Goal: Task Accomplishment & Management: Manage account settings

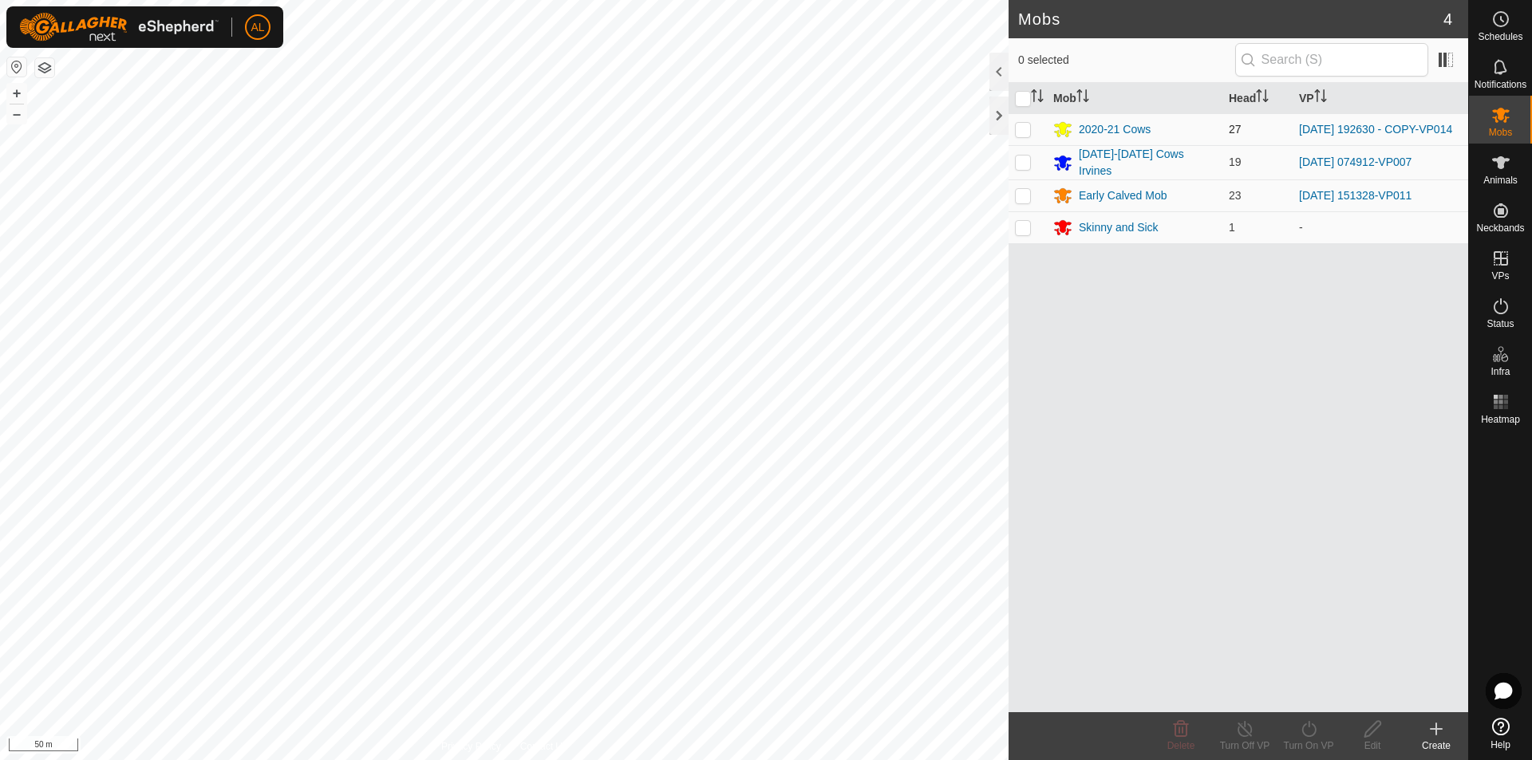
click at [1033, 137] on td at bounding box center [1027, 129] width 38 height 32
checkbox input "false"
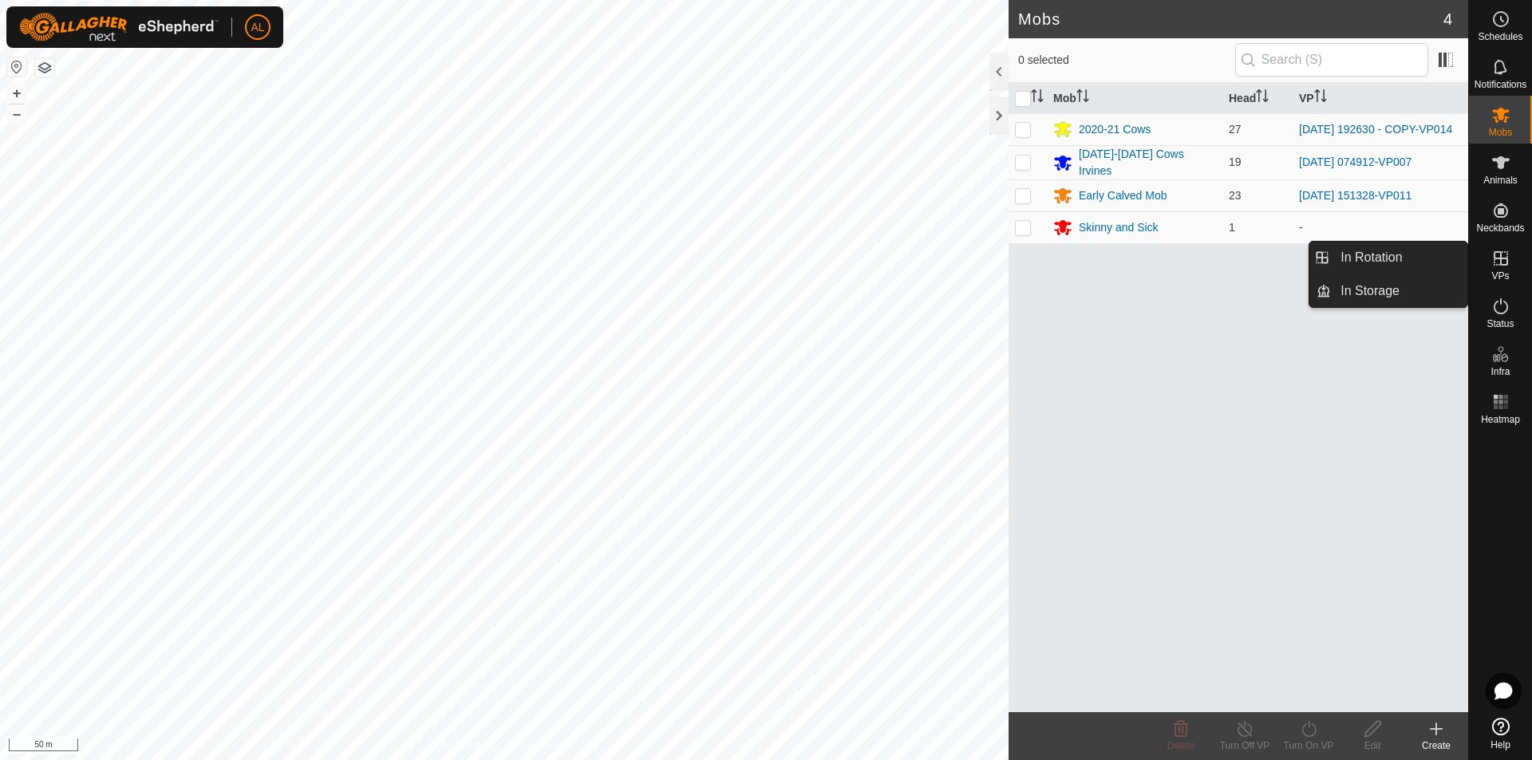
click at [1383, 250] on link "In Rotation" at bounding box center [1399, 258] width 136 height 32
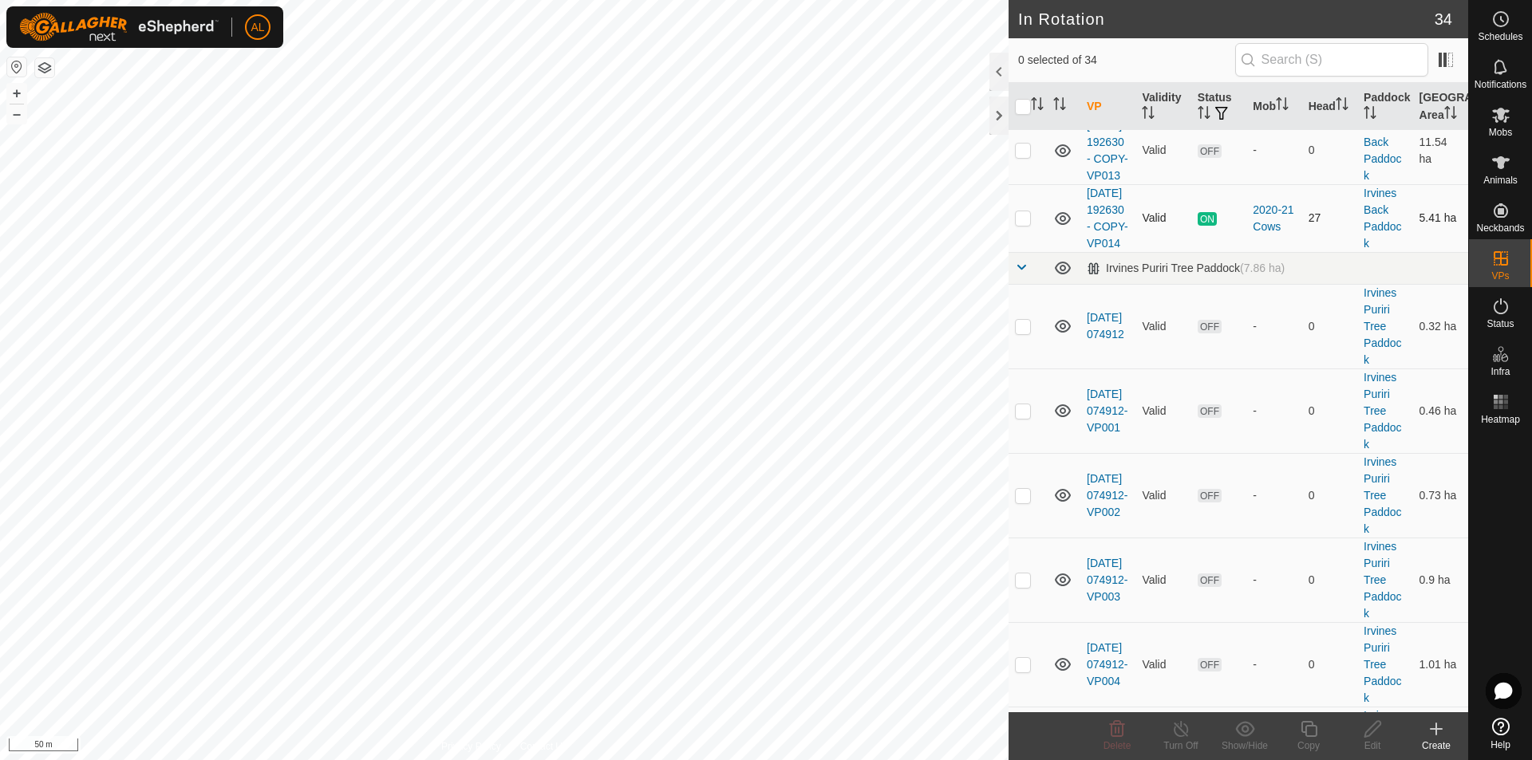
scroll to position [479, 0]
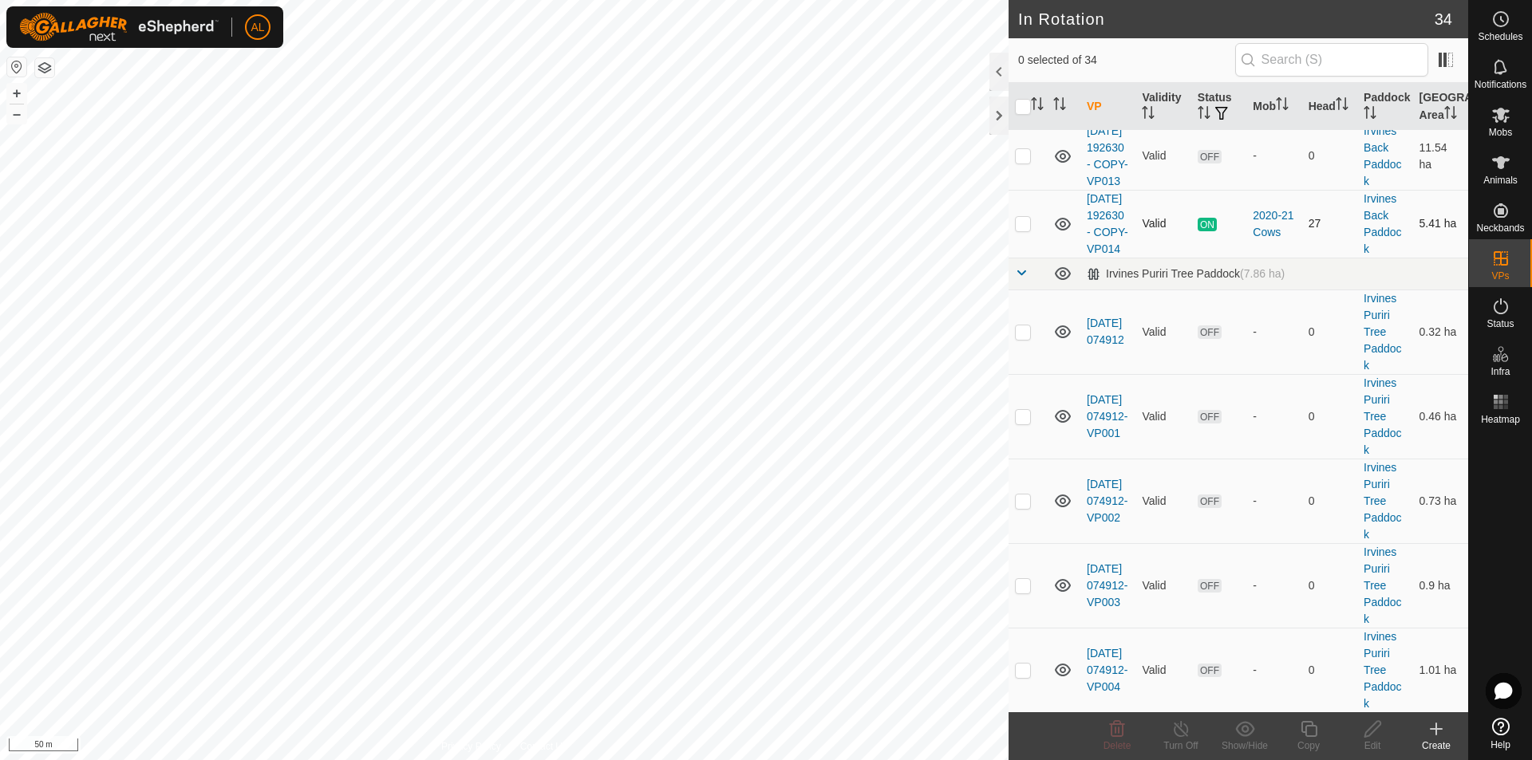
click at [1023, 230] on p-checkbox at bounding box center [1023, 223] width 16 height 13
checkbox input "true"
click at [1313, 730] on icon at bounding box center [1309, 729] width 20 height 19
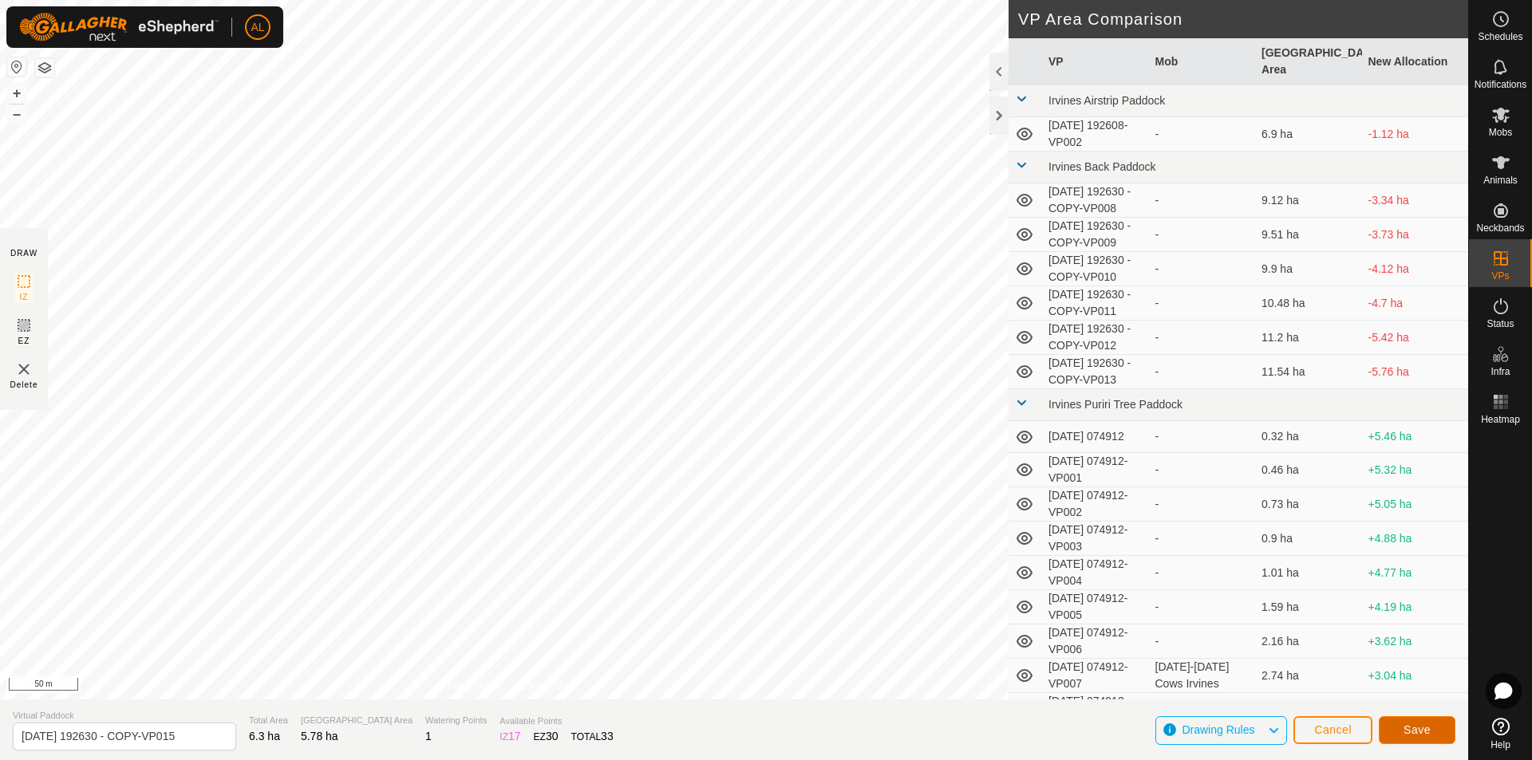
click at [1410, 731] on span "Save" at bounding box center [1416, 730] width 27 height 13
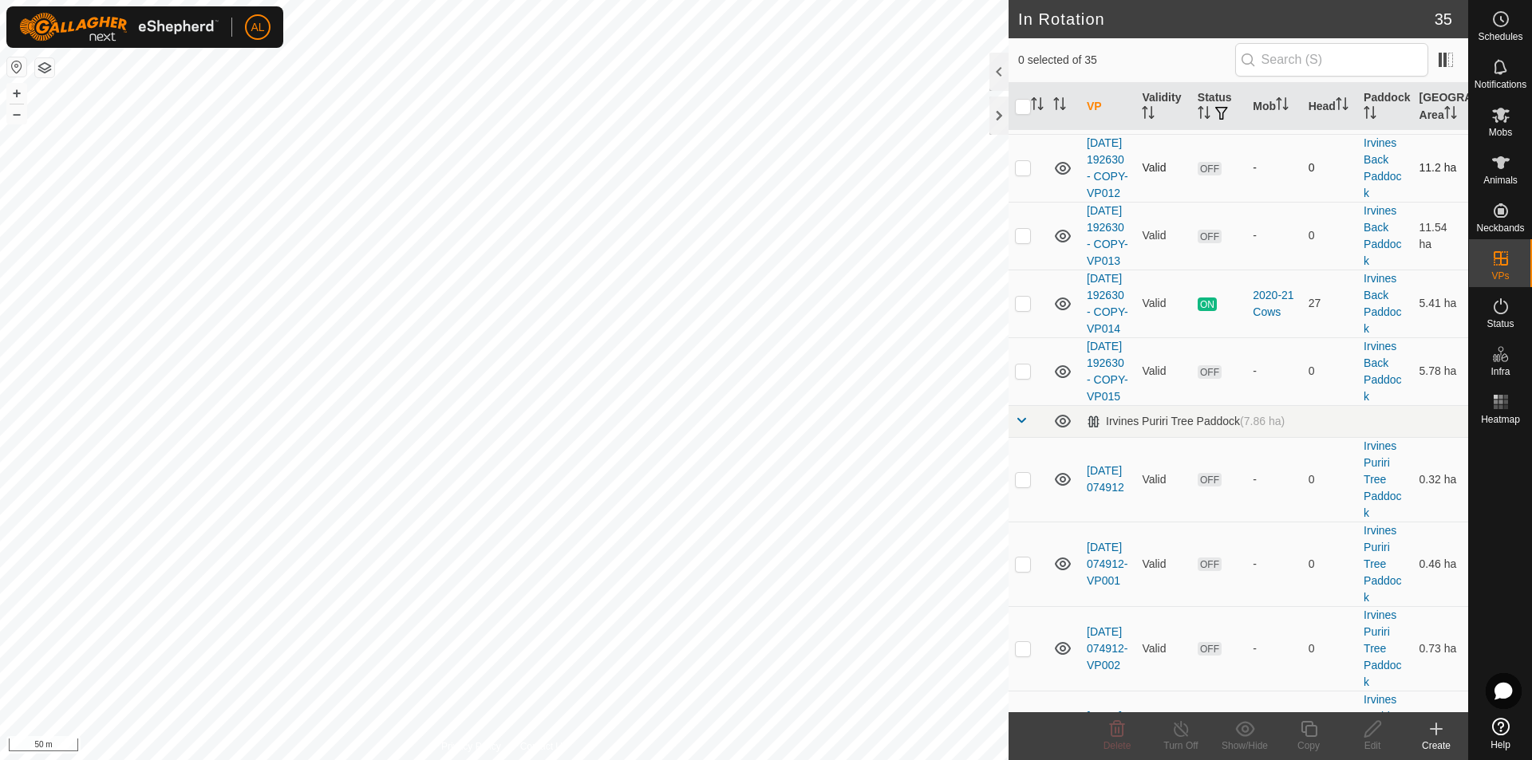
scroll to position [479, 0]
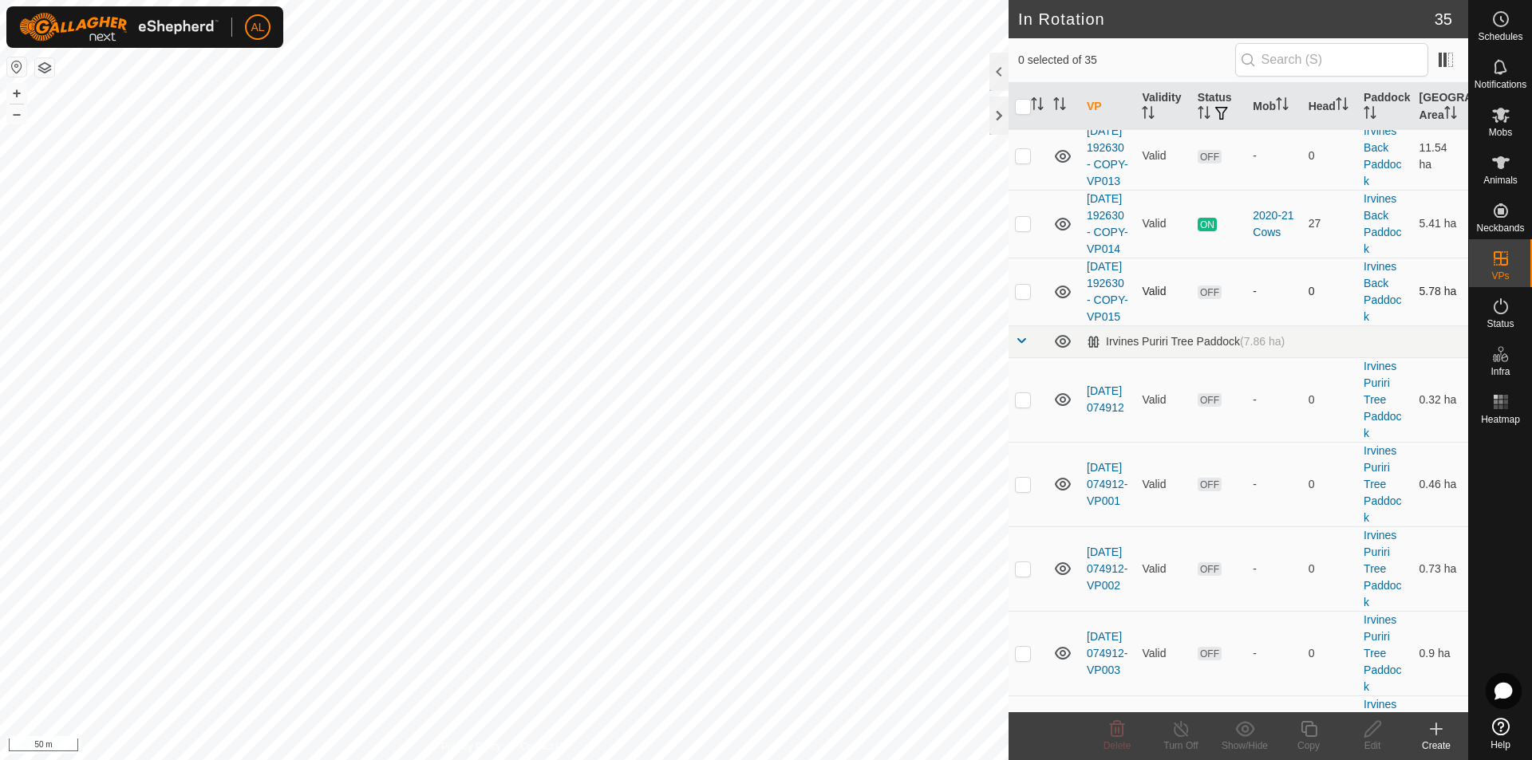
click at [1023, 298] on p-checkbox at bounding box center [1023, 291] width 16 height 13
checkbox input "true"
click at [1318, 729] on icon at bounding box center [1309, 729] width 20 height 19
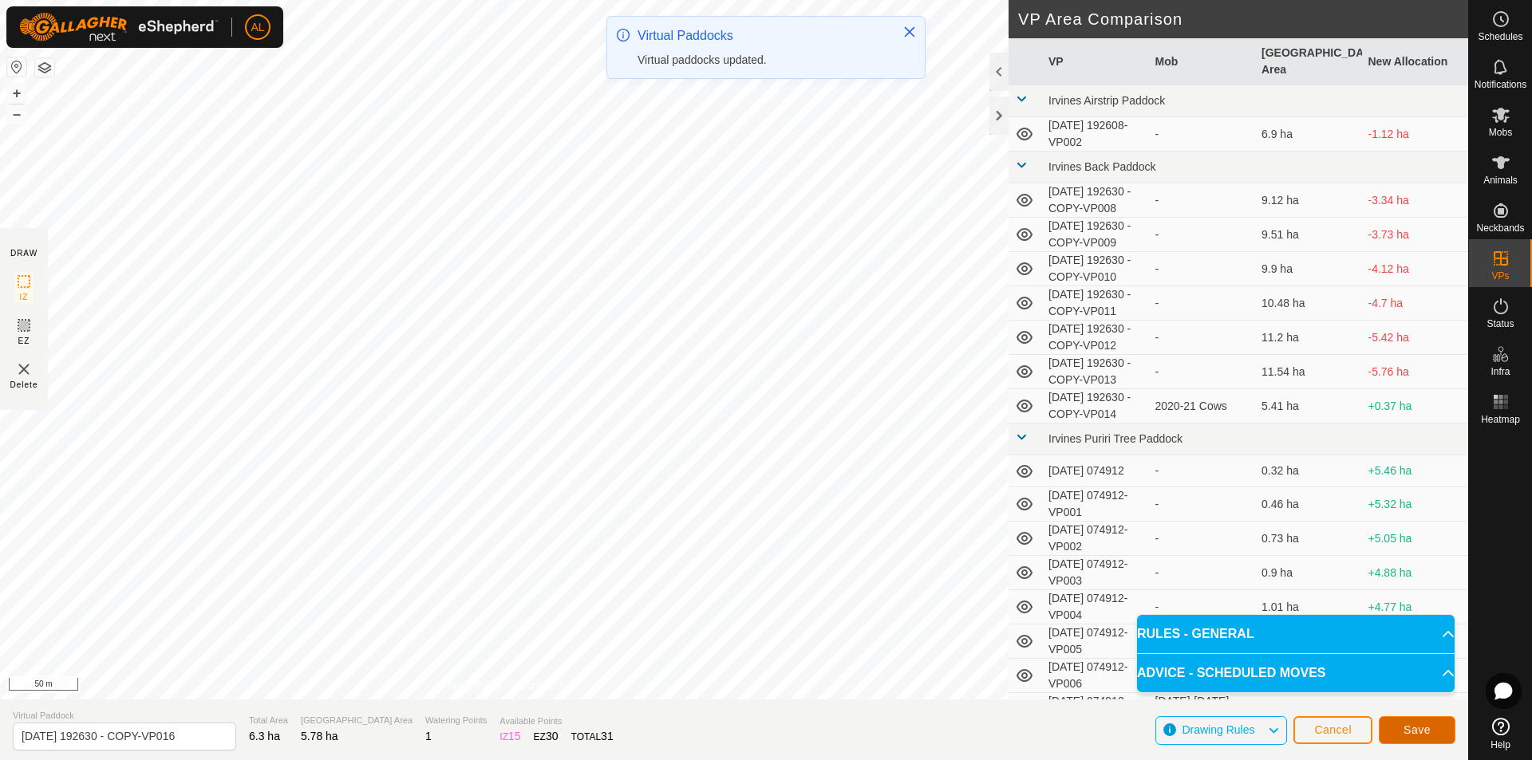
click at [1411, 724] on span "Save" at bounding box center [1416, 730] width 27 height 13
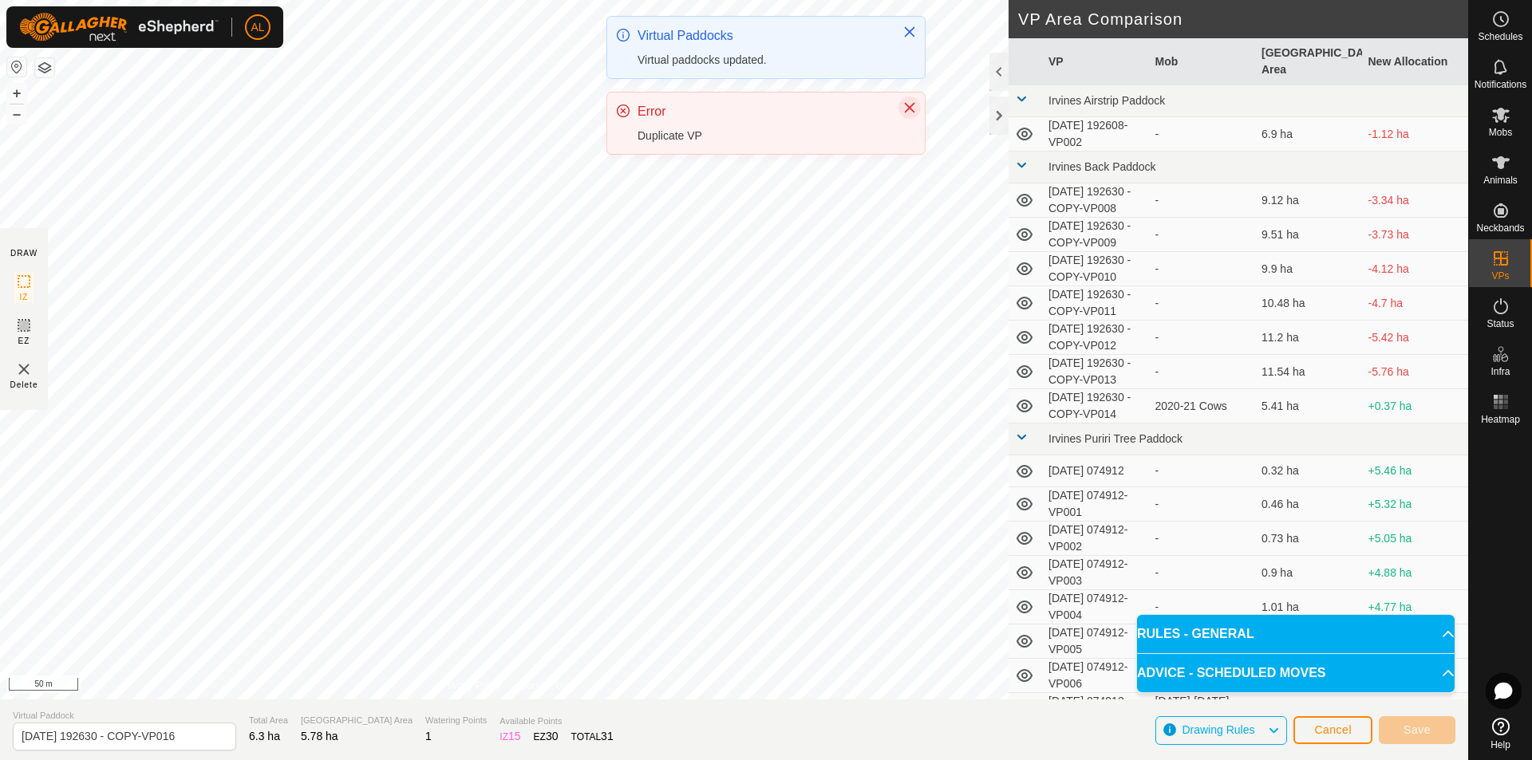
click at [909, 103] on icon "Close" at bounding box center [909, 107] width 13 height 13
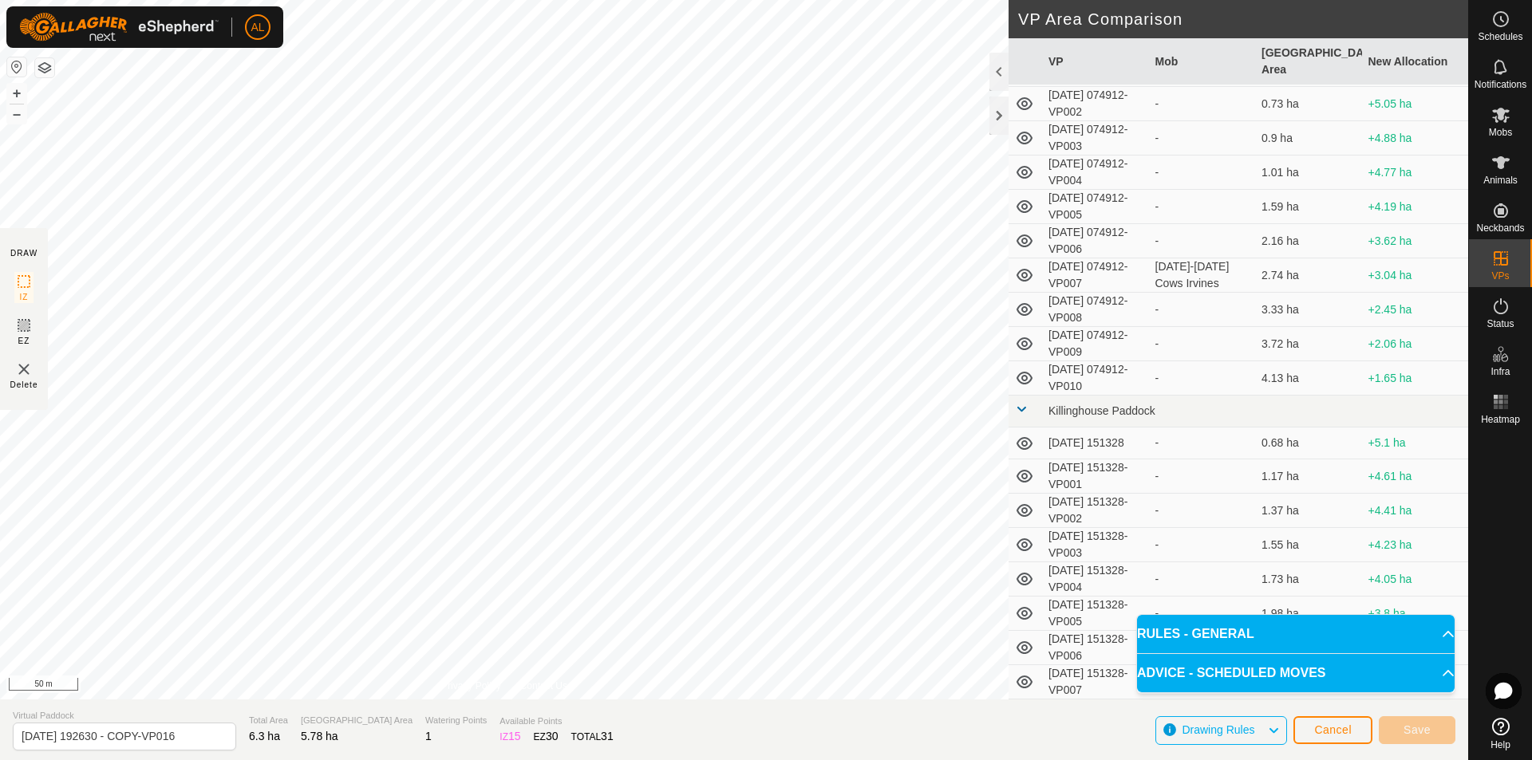
scroll to position [399, 0]
click at [1327, 630] on p-accordion-header "RULES - GENERAL" at bounding box center [1295, 634] width 317 height 38
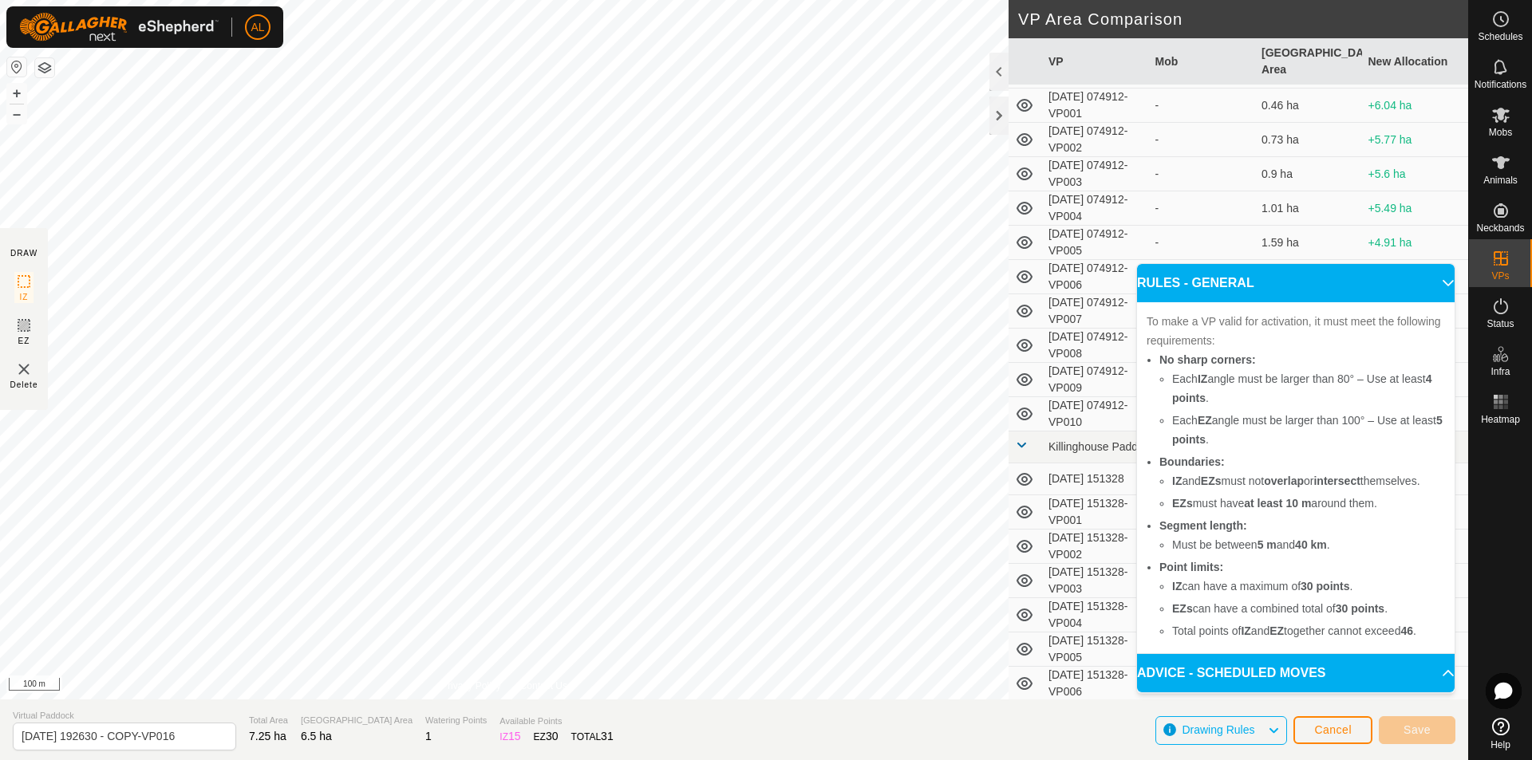
click at [1336, 598] on td "1.55 ha" at bounding box center [1308, 581] width 107 height 34
click at [1316, 680] on p-accordion-header "ADVICE - SCHEDULED MOVES" at bounding box center [1295, 673] width 317 height 38
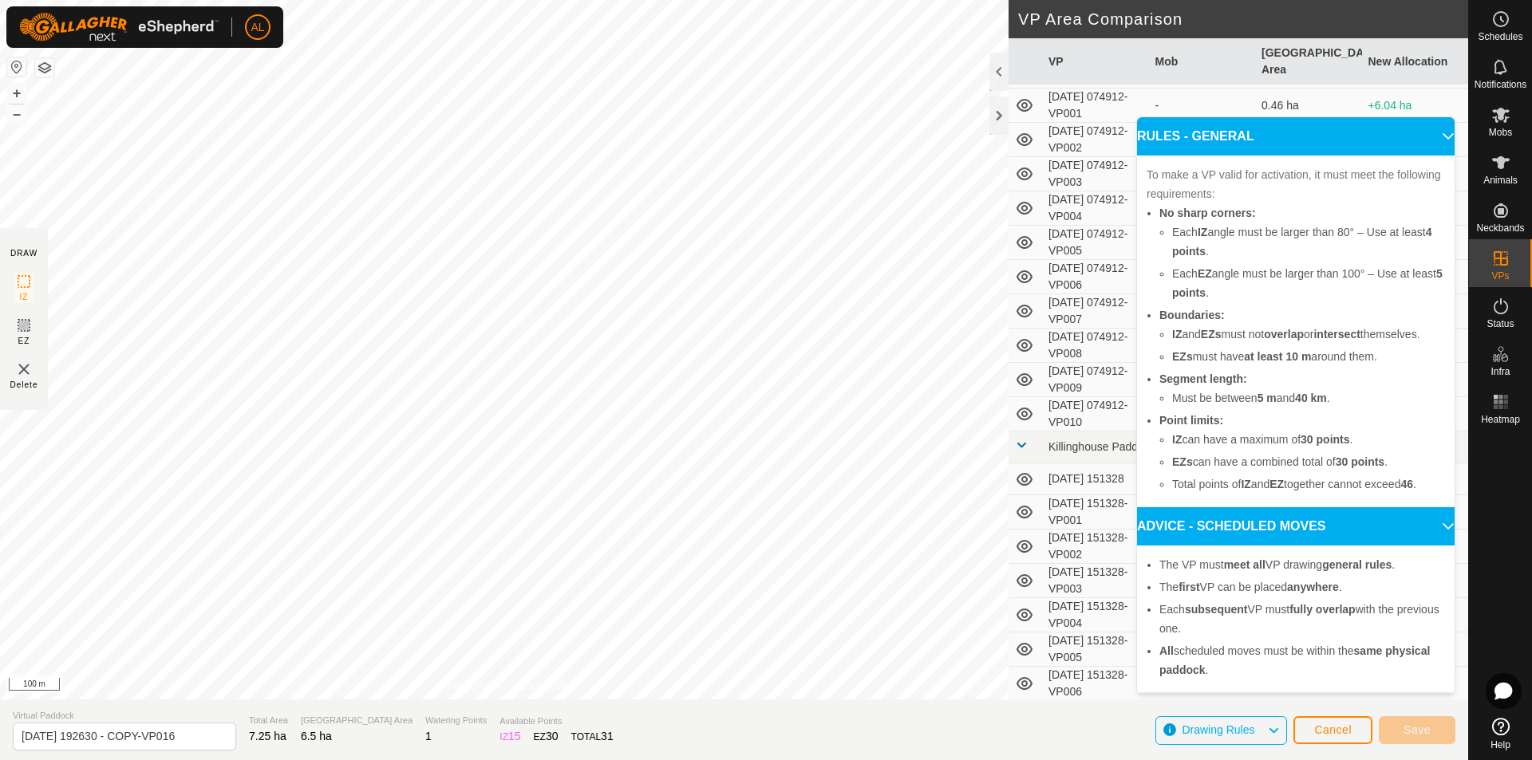
click at [1272, 523] on p-accordion-header "ADVICE - SCHEDULED MOVES" at bounding box center [1295, 526] width 317 height 38
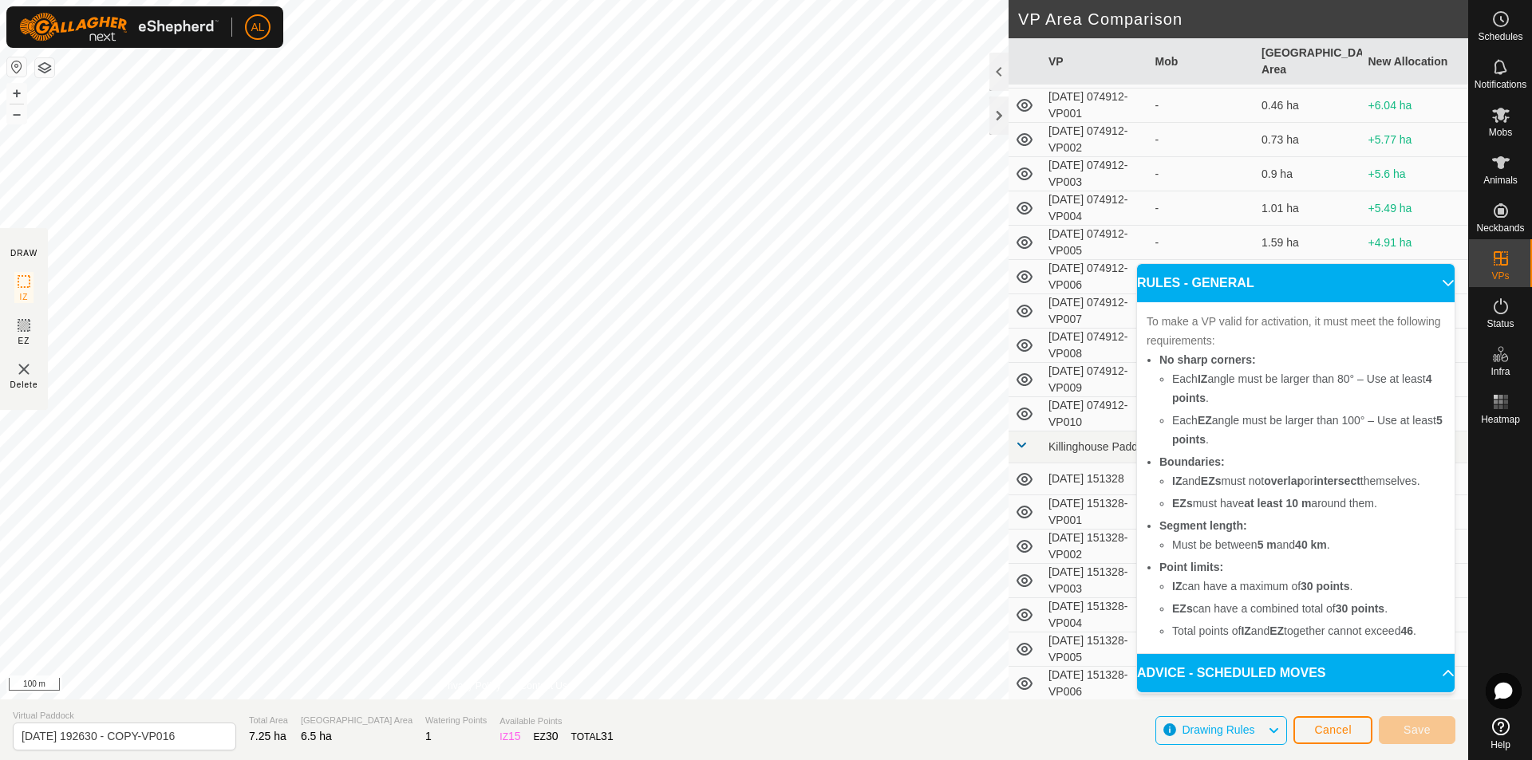
click at [1240, 284] on p-accordion-header "RULES - GENERAL" at bounding box center [1295, 283] width 317 height 38
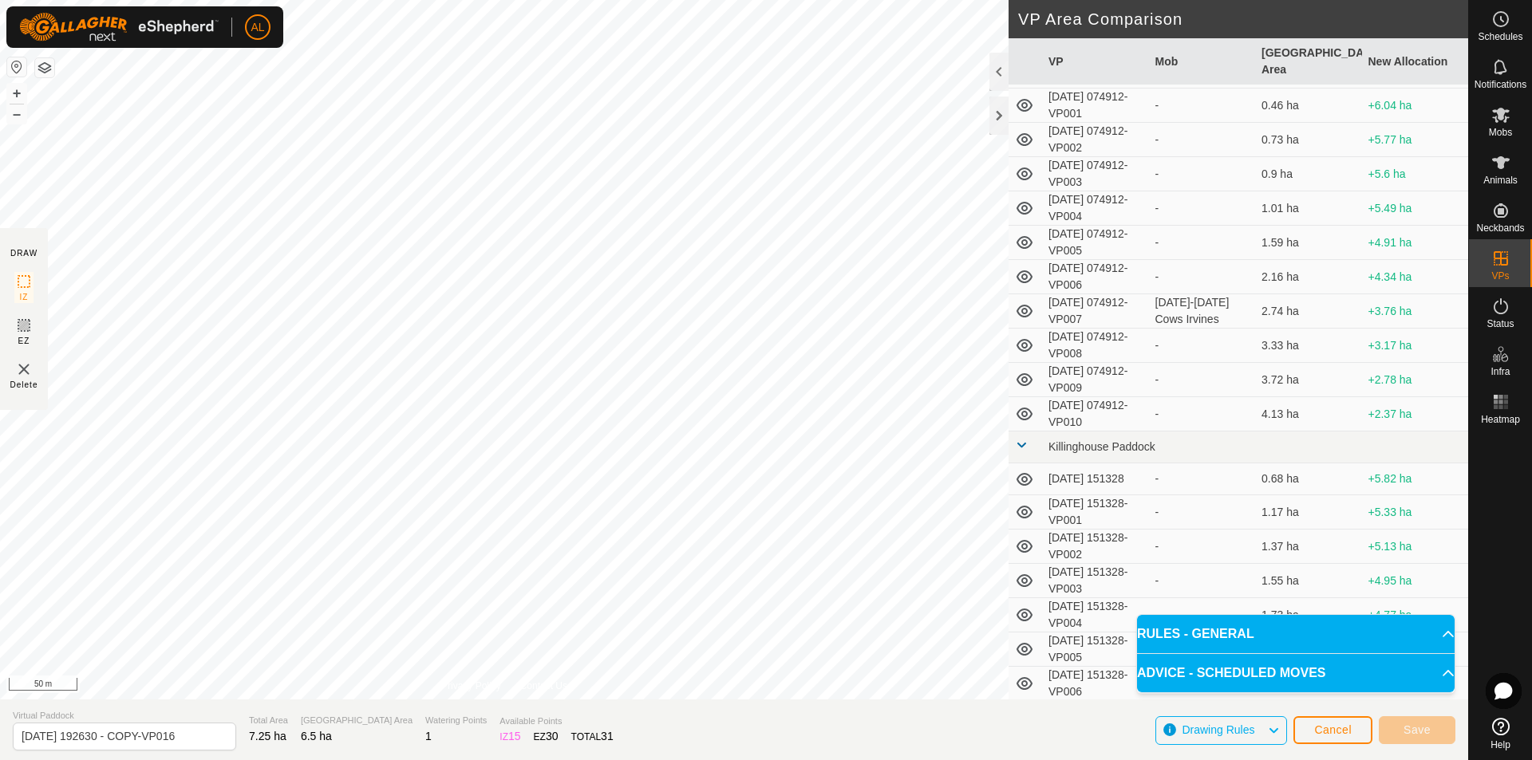
click at [471, 0] on html "AL Schedules Notifications Mobs Animals Neckbands VPs Status Infra Heatmap Help…" at bounding box center [766, 380] width 1532 height 760
click at [1323, 735] on span "Cancel" at bounding box center [1332, 730] width 37 height 13
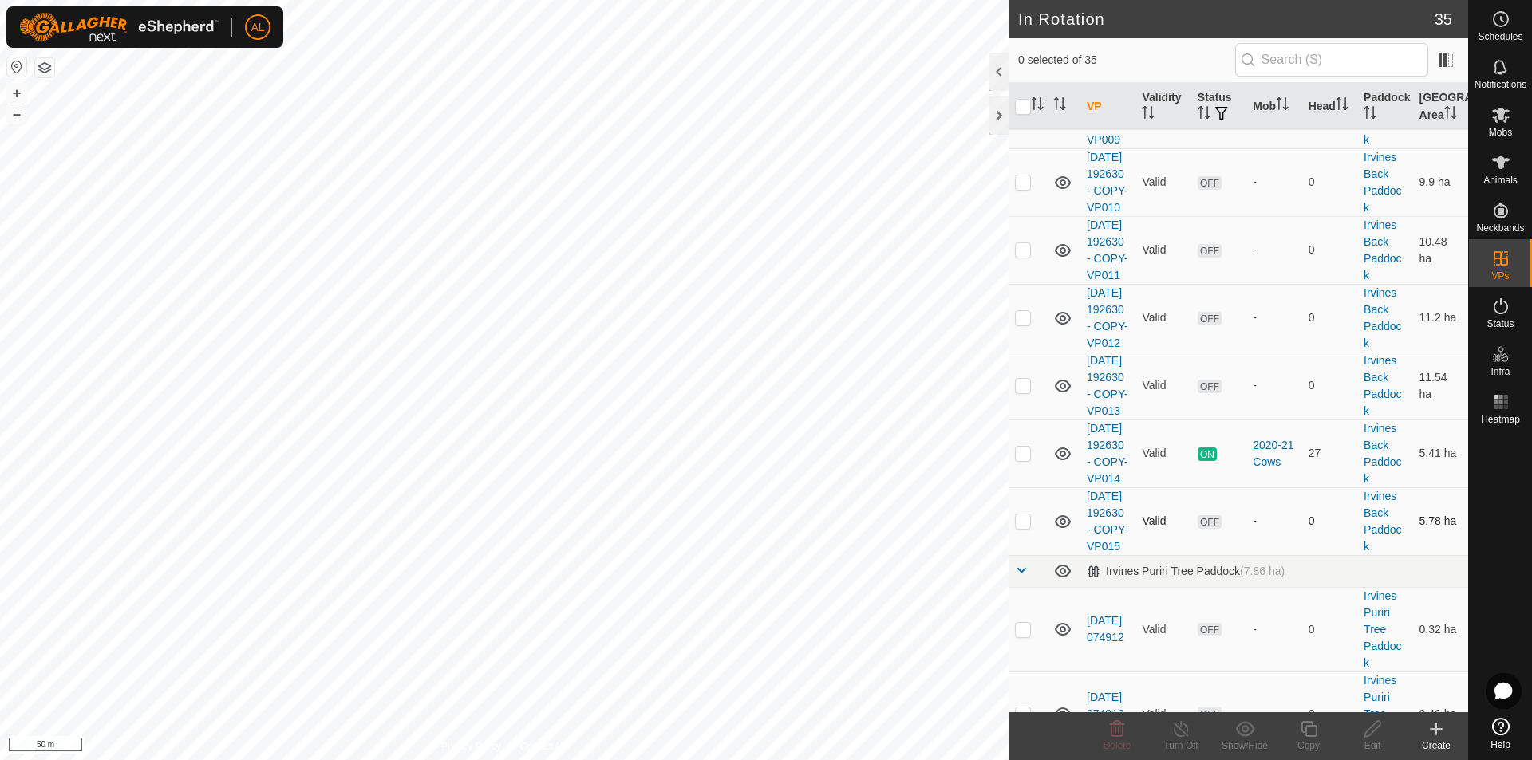
scroll to position [558, 0]
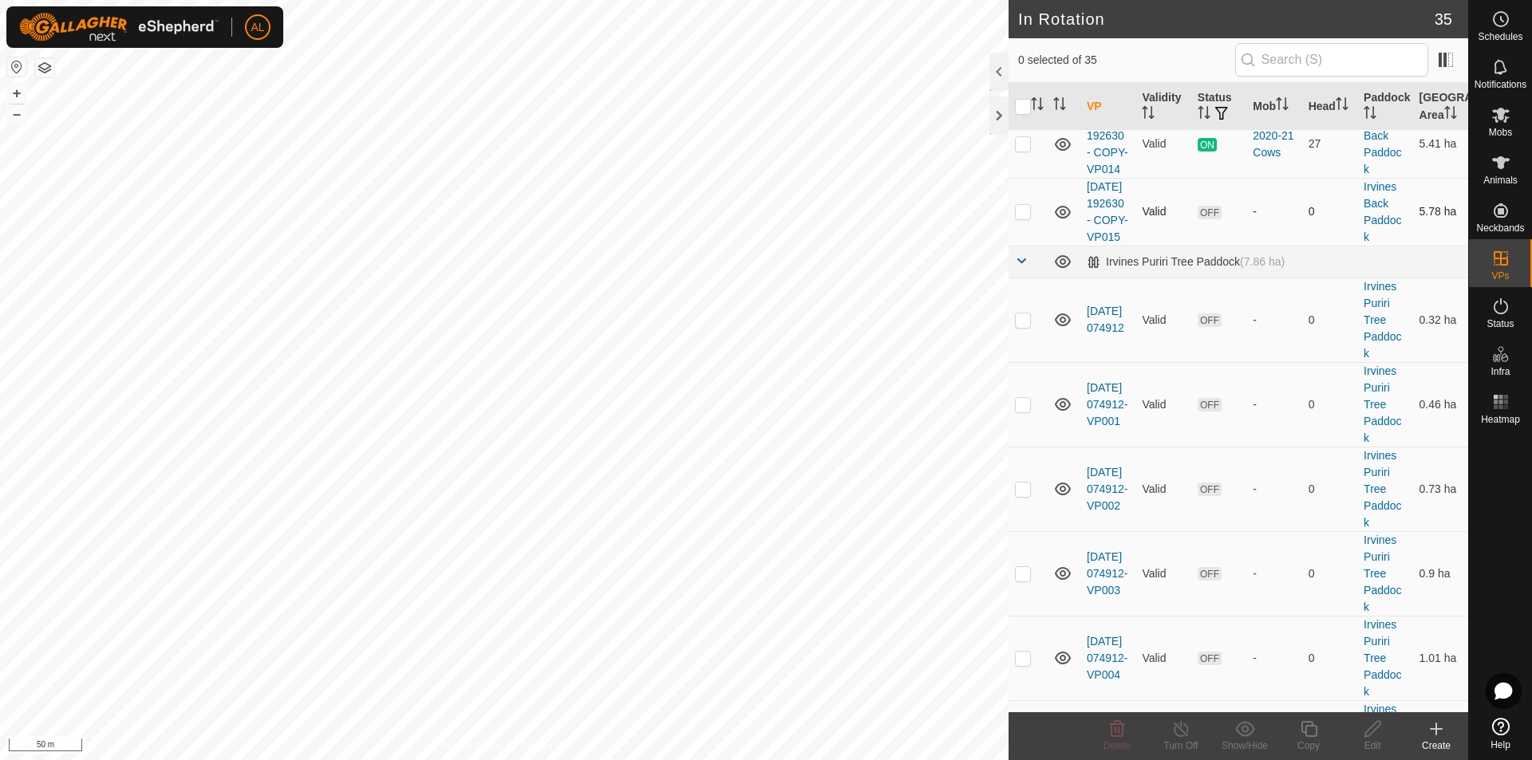
click at [1015, 218] on p-checkbox at bounding box center [1023, 211] width 16 height 13
checkbox input "true"
click at [1318, 731] on icon at bounding box center [1309, 729] width 20 height 19
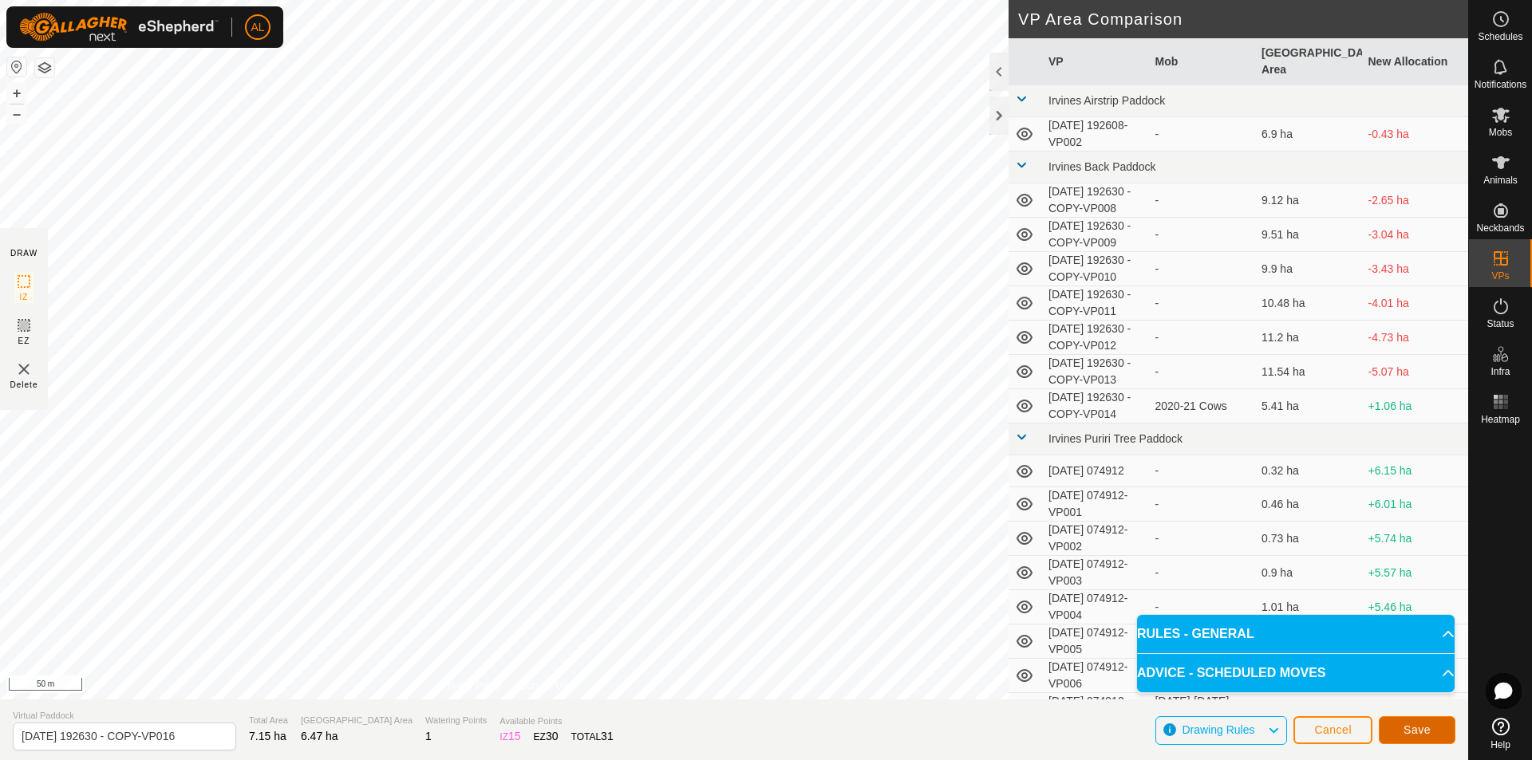
click at [1394, 723] on button "Save" at bounding box center [1416, 730] width 77 height 28
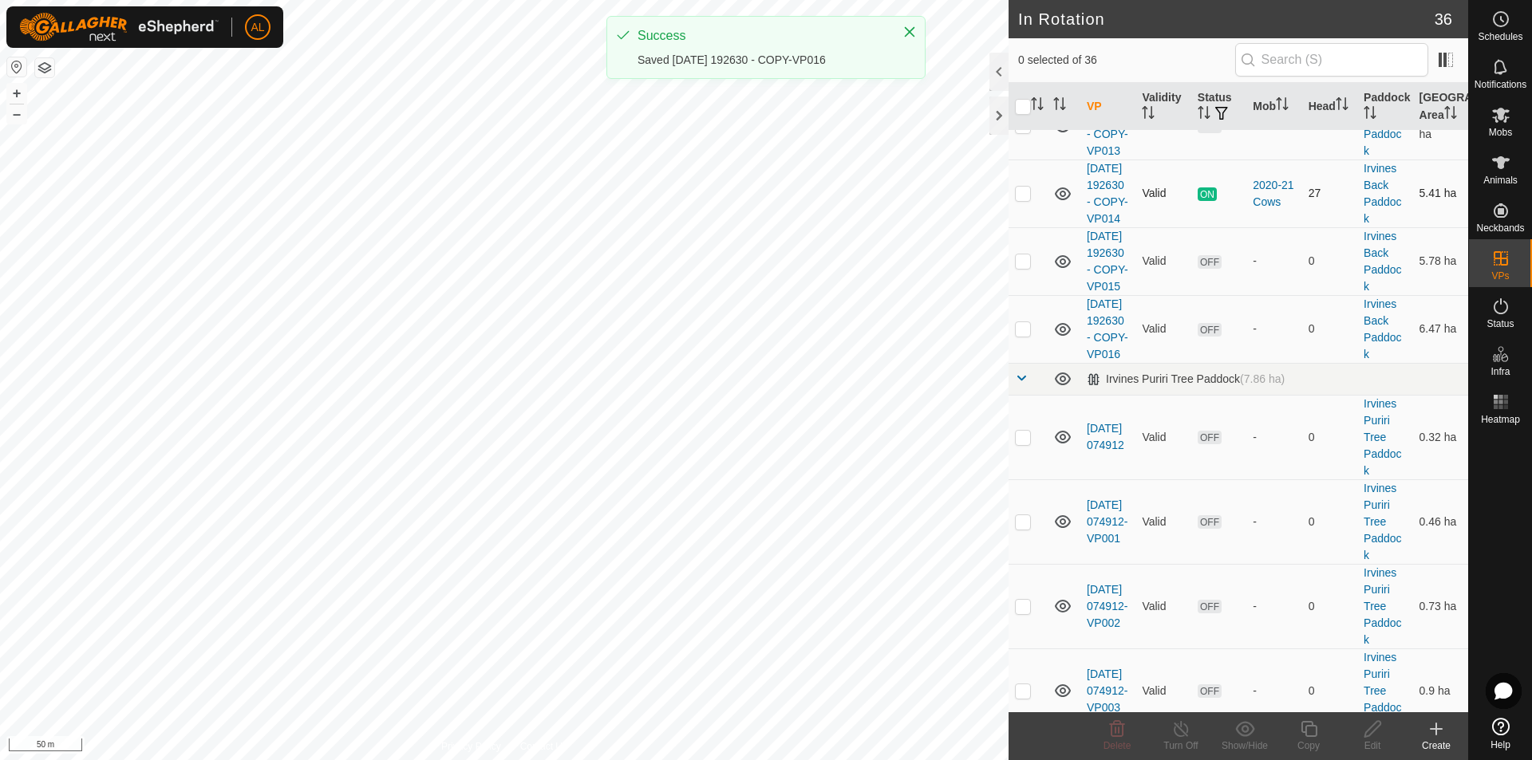
scroll to position [638, 0]
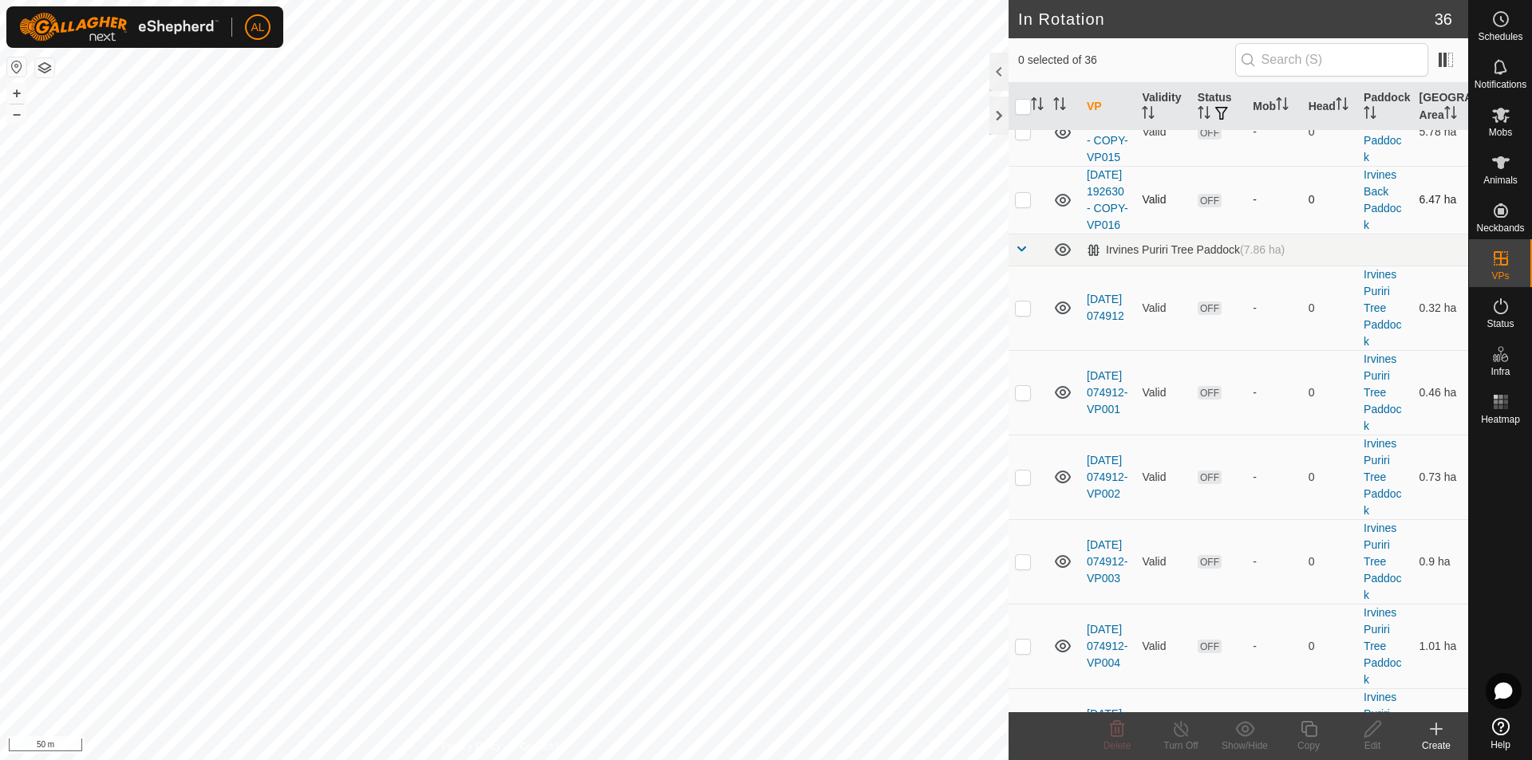
click at [1019, 206] on p-checkbox at bounding box center [1023, 199] width 16 height 13
checkbox input "true"
click at [1303, 728] on icon at bounding box center [1309, 729] width 20 height 19
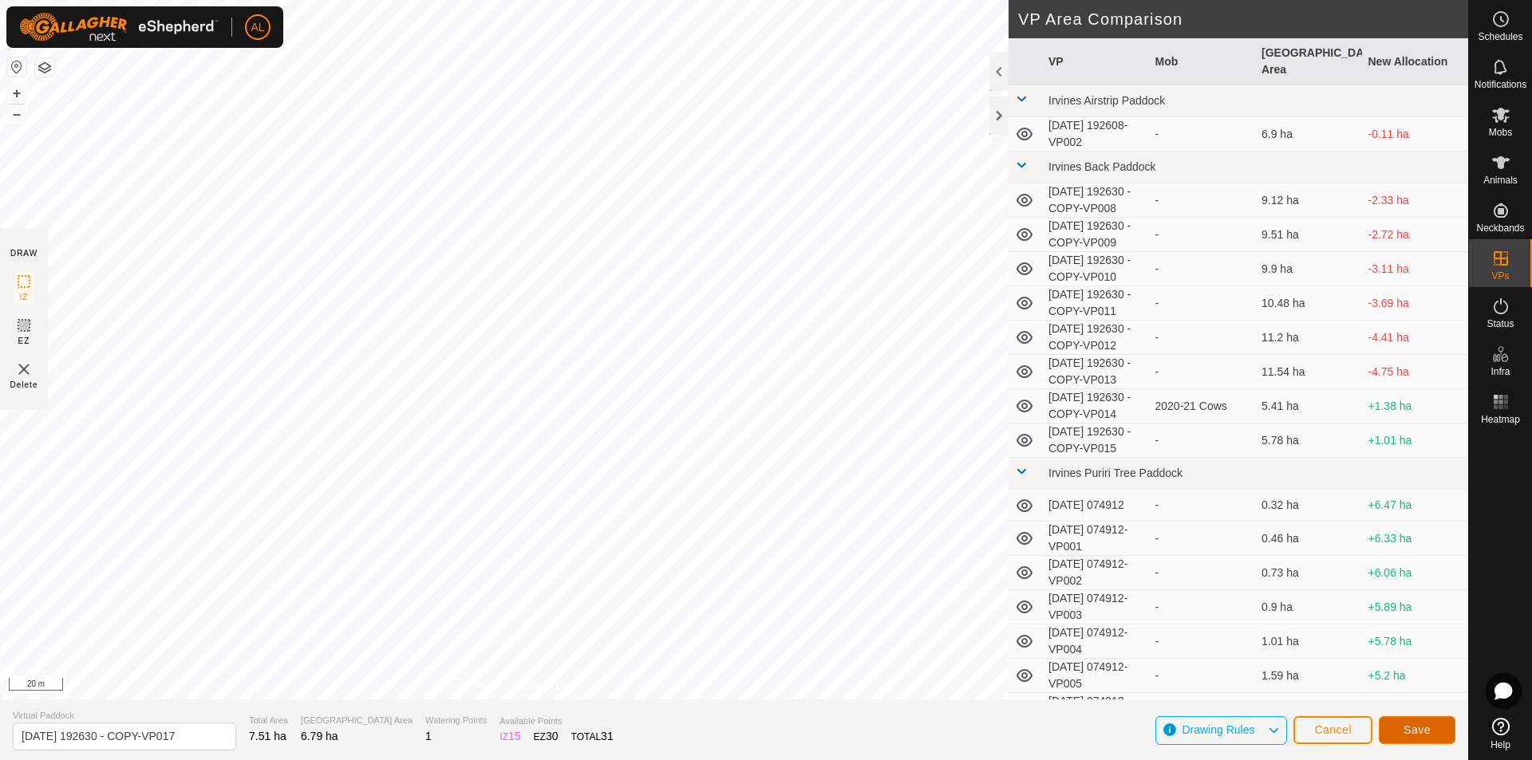
click at [1419, 722] on button "Save" at bounding box center [1416, 730] width 77 height 28
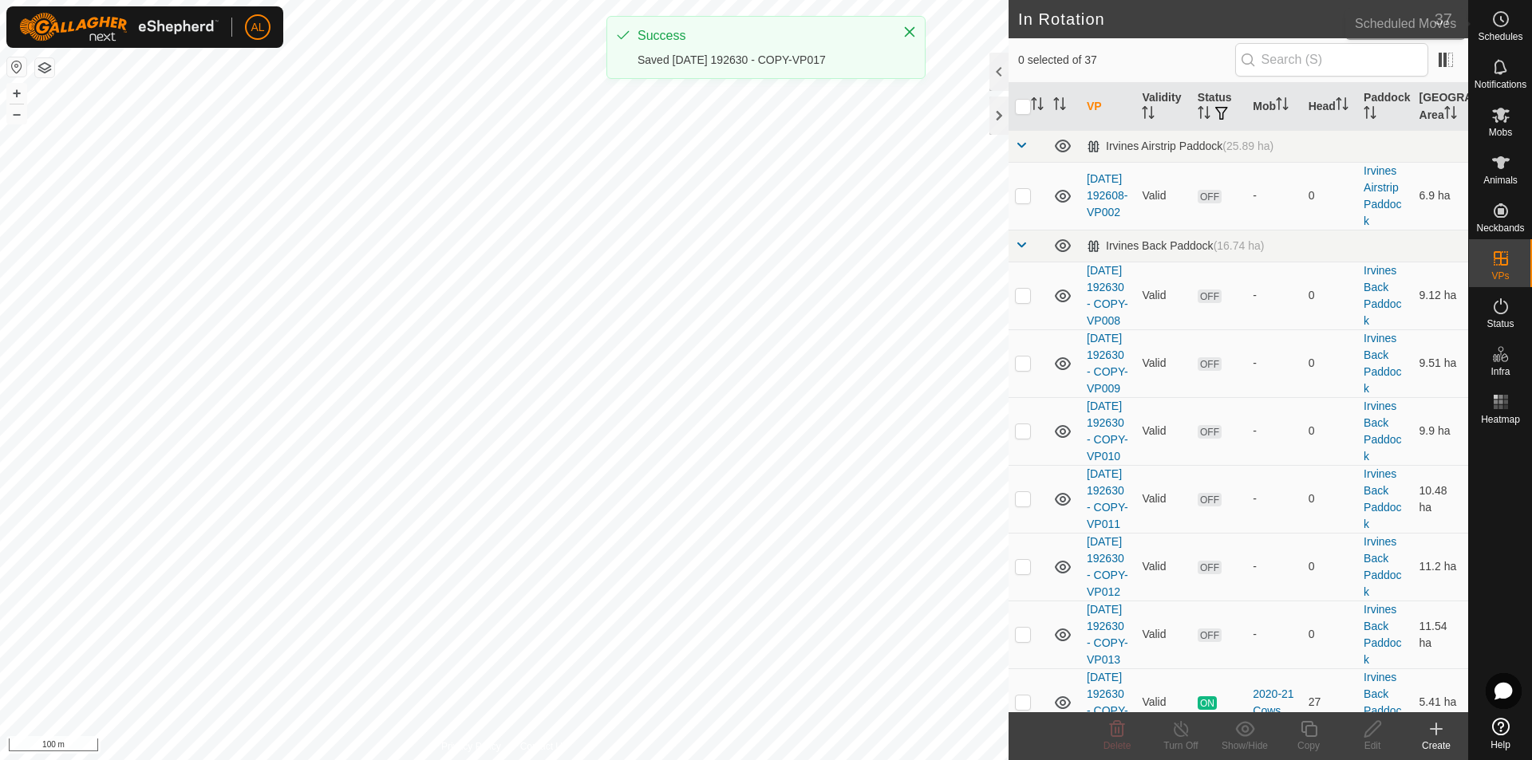
click at [1501, 21] on icon at bounding box center [1501, 19] width 2 height 5
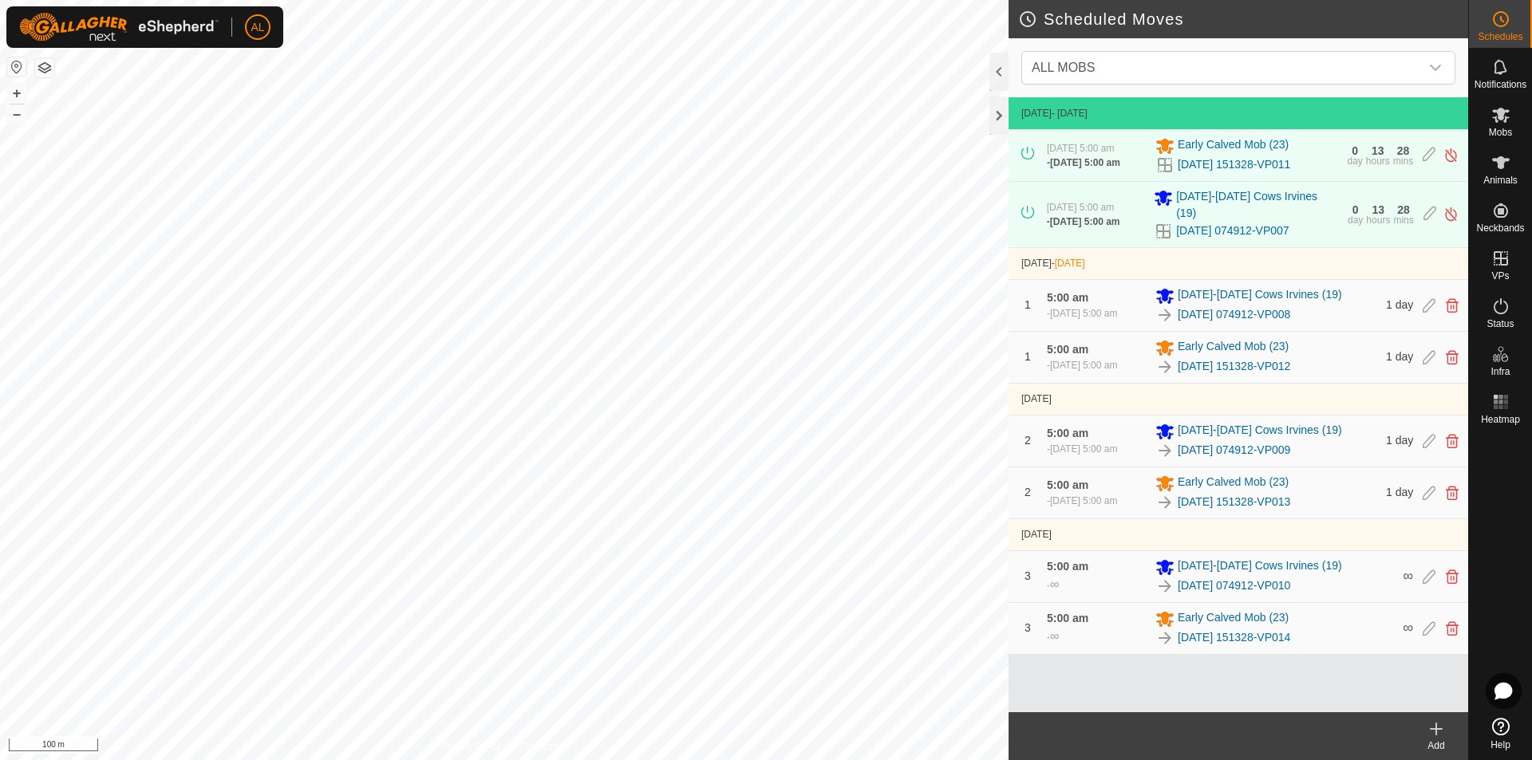
click at [1440, 726] on icon at bounding box center [1435, 729] width 19 height 19
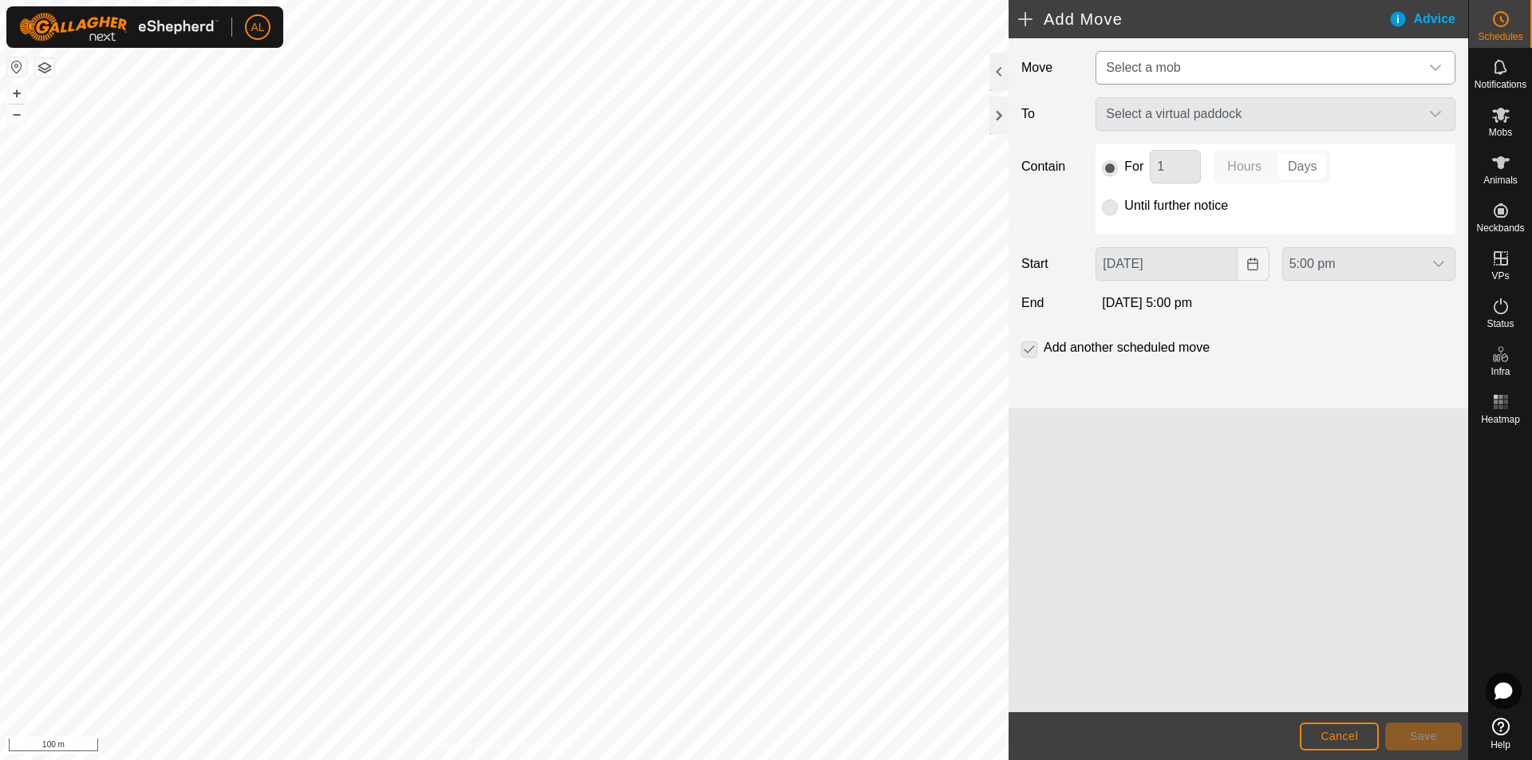
click at [1181, 58] on span "Select a mob" at bounding box center [1259, 68] width 320 height 32
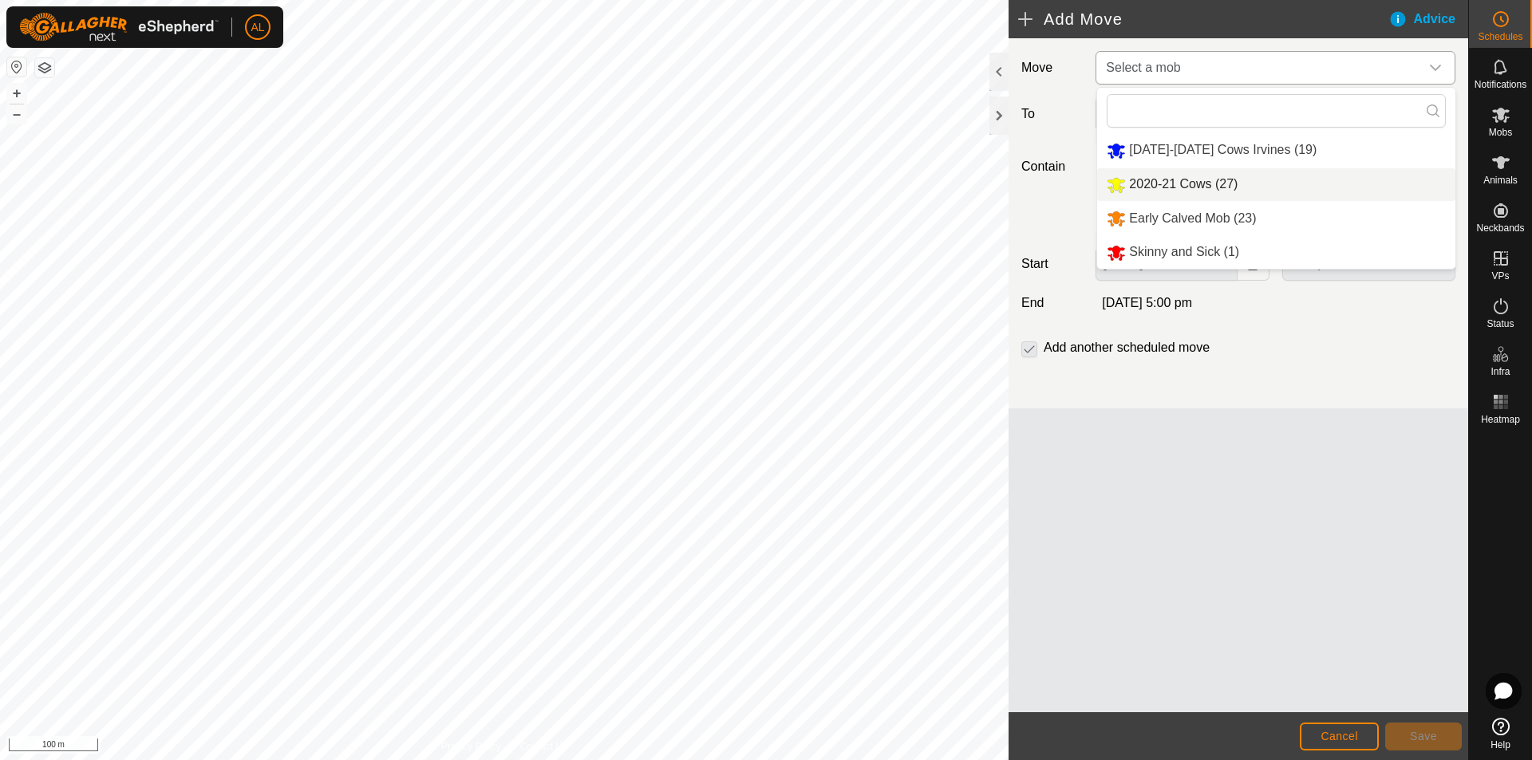
click at [1186, 175] on li "2020-21 Cows (27)" at bounding box center [1276, 184] width 358 height 33
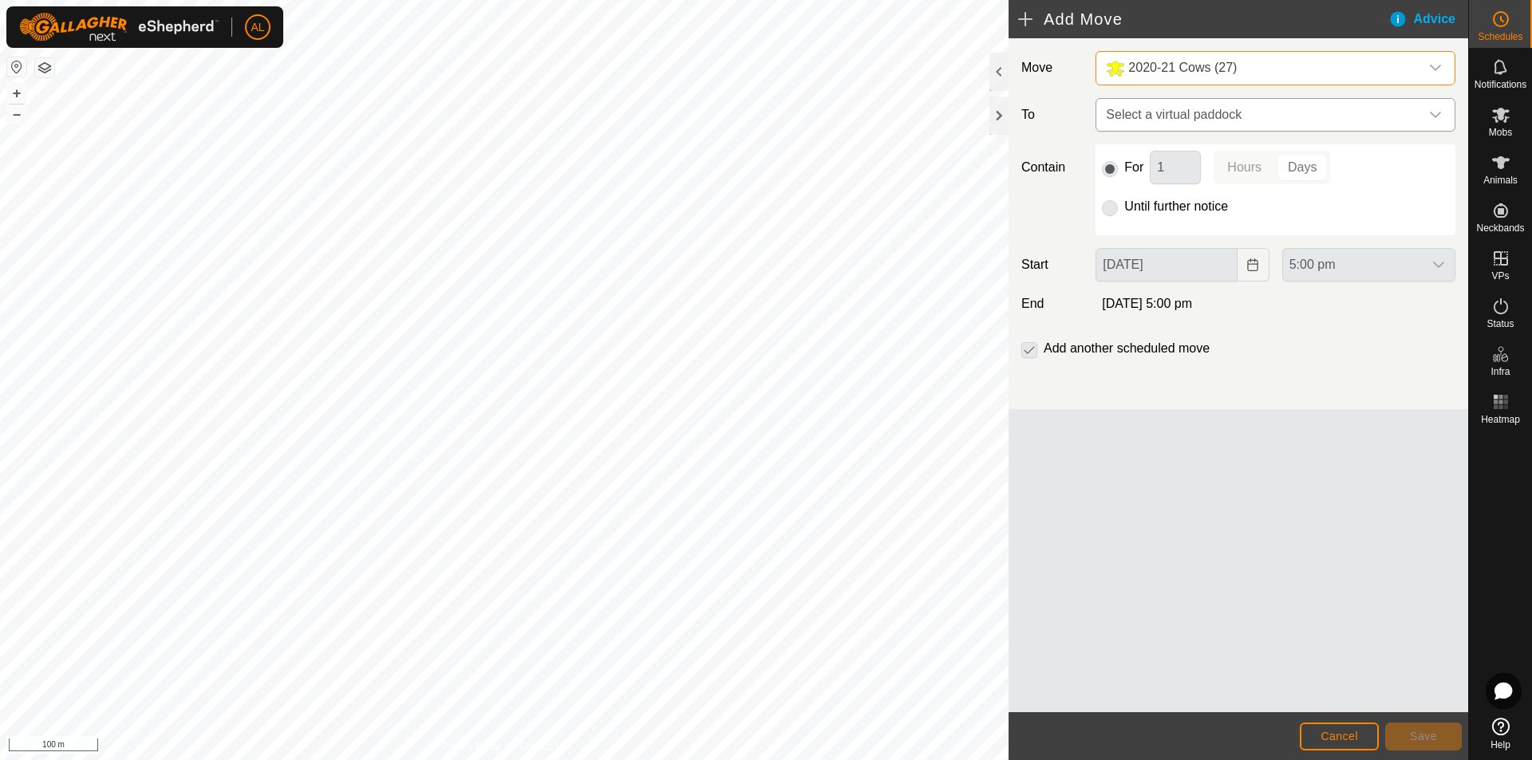
click at [1188, 114] on span "Select a virtual paddock" at bounding box center [1259, 115] width 320 height 32
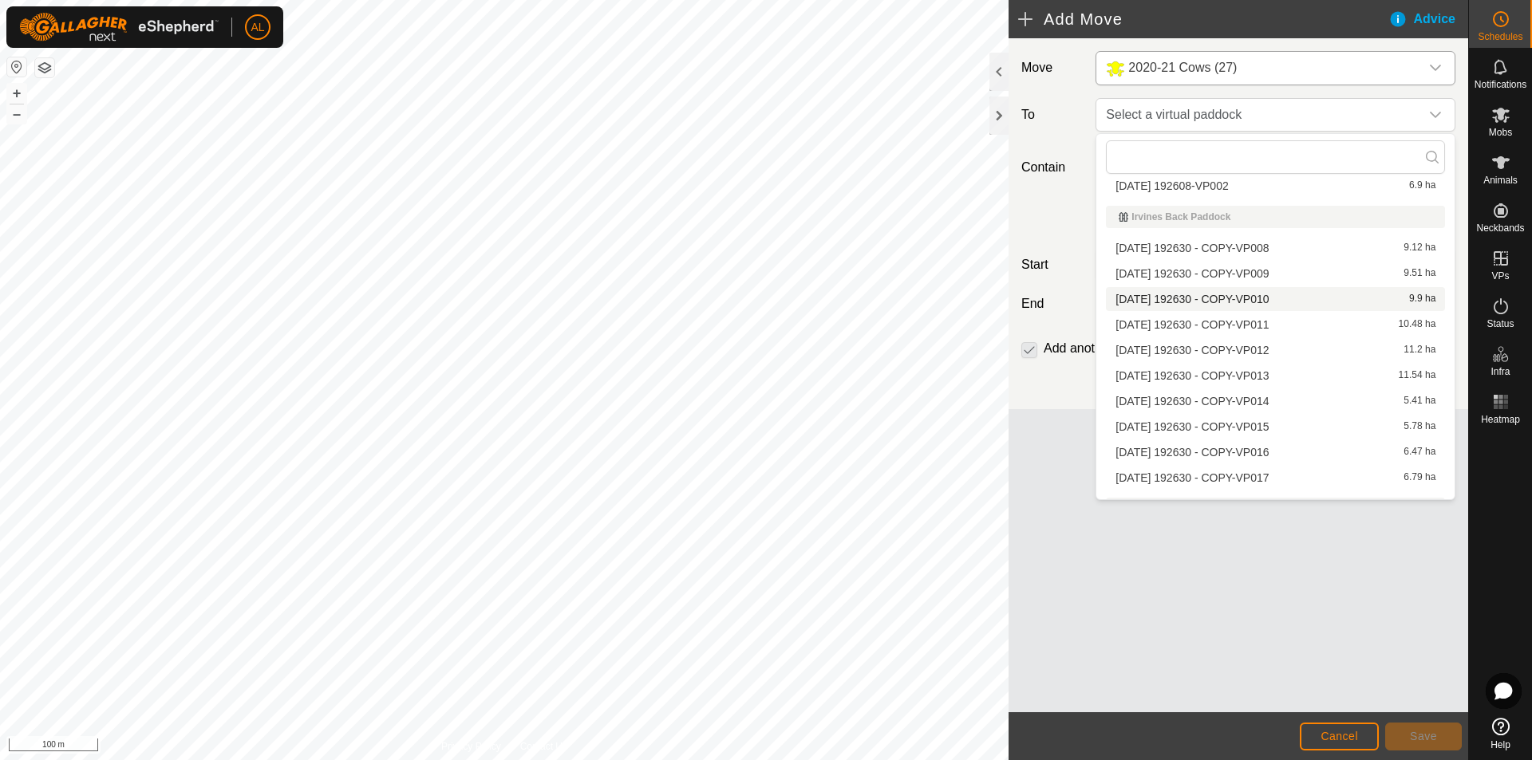
scroll to position [80, 0]
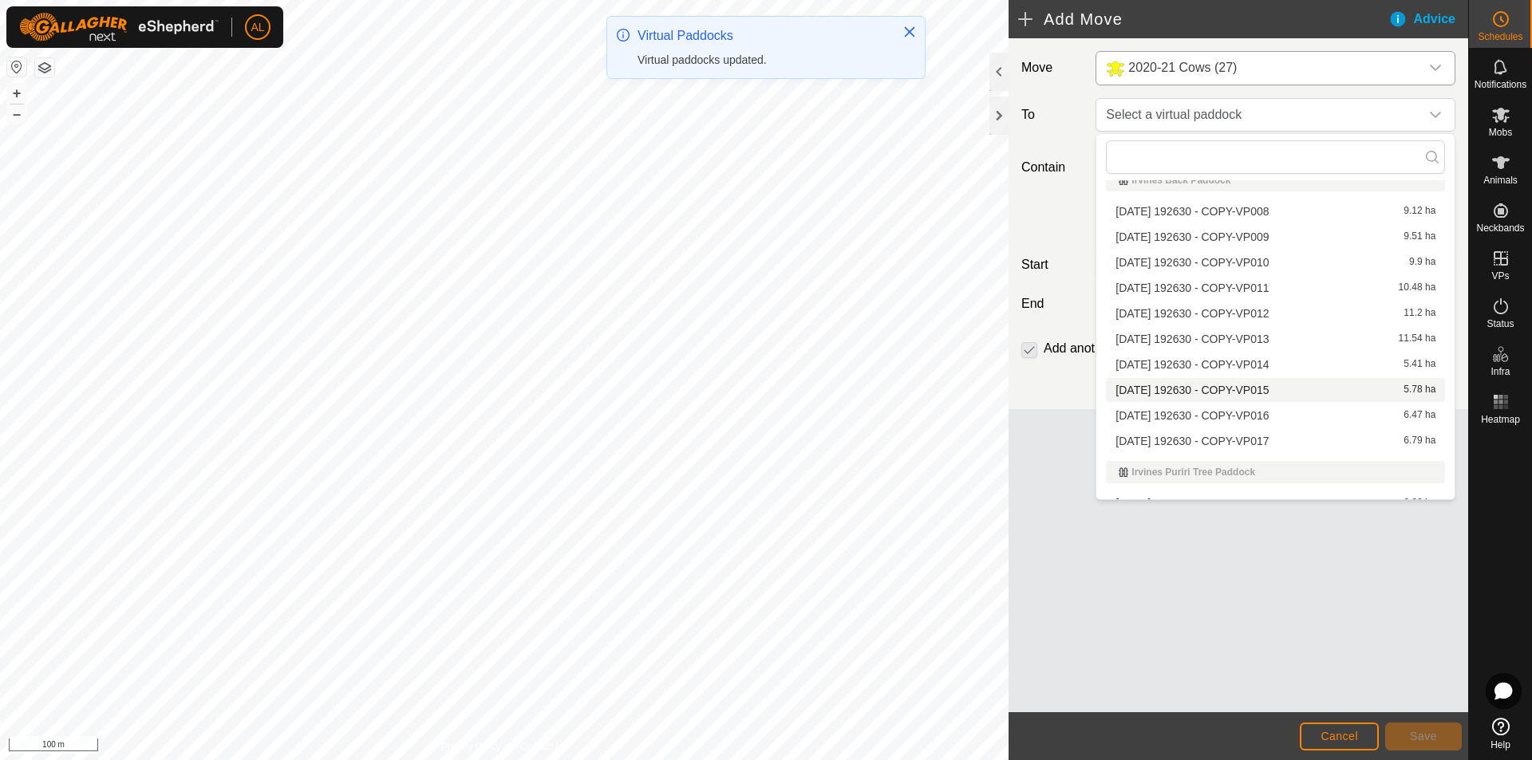
click at [1291, 388] on li "[DATE] 192630 - COPY-VP015 5.78 ha" at bounding box center [1275, 390] width 339 height 24
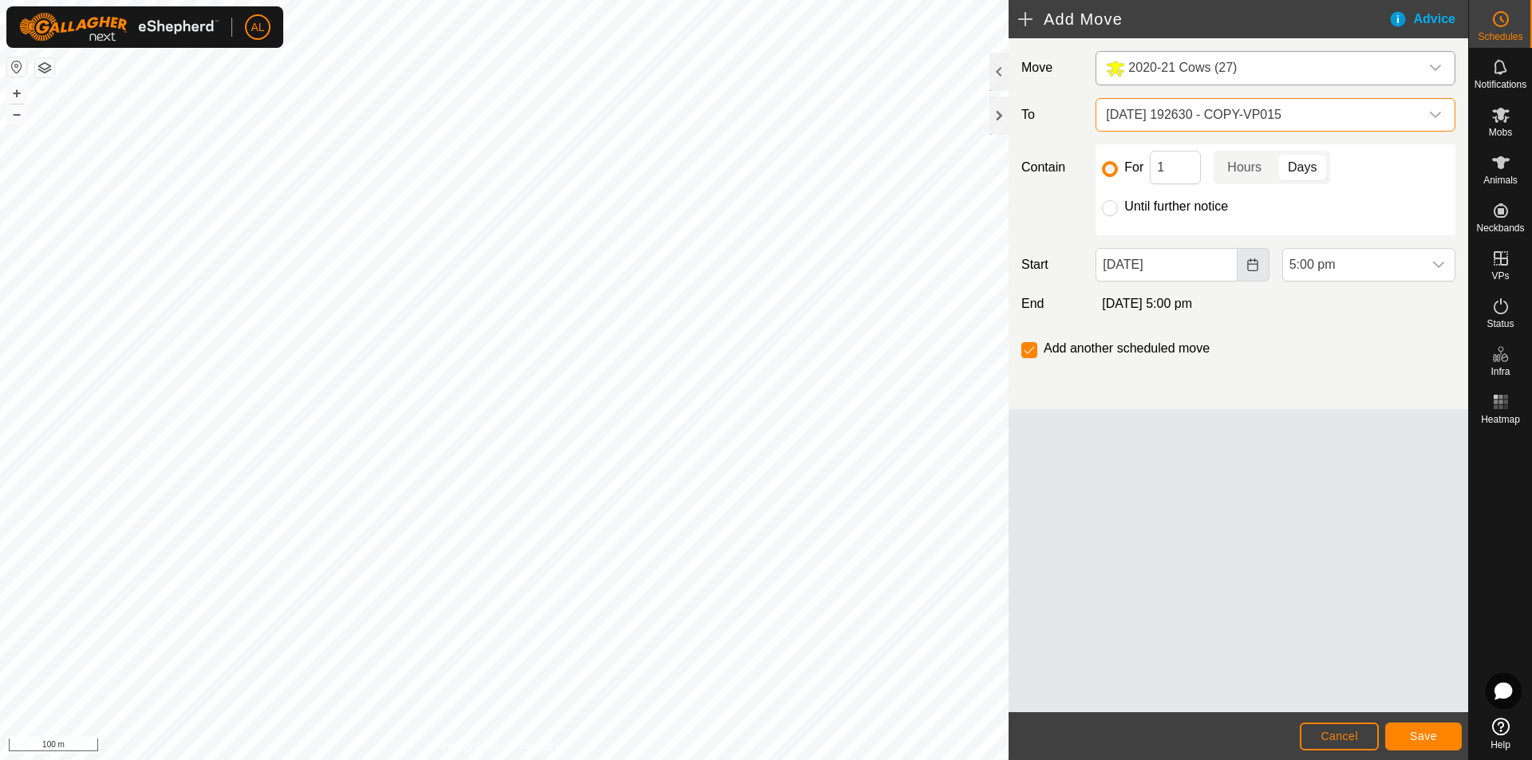
click at [1244, 266] on button "Choose Date" at bounding box center [1253, 265] width 32 height 34
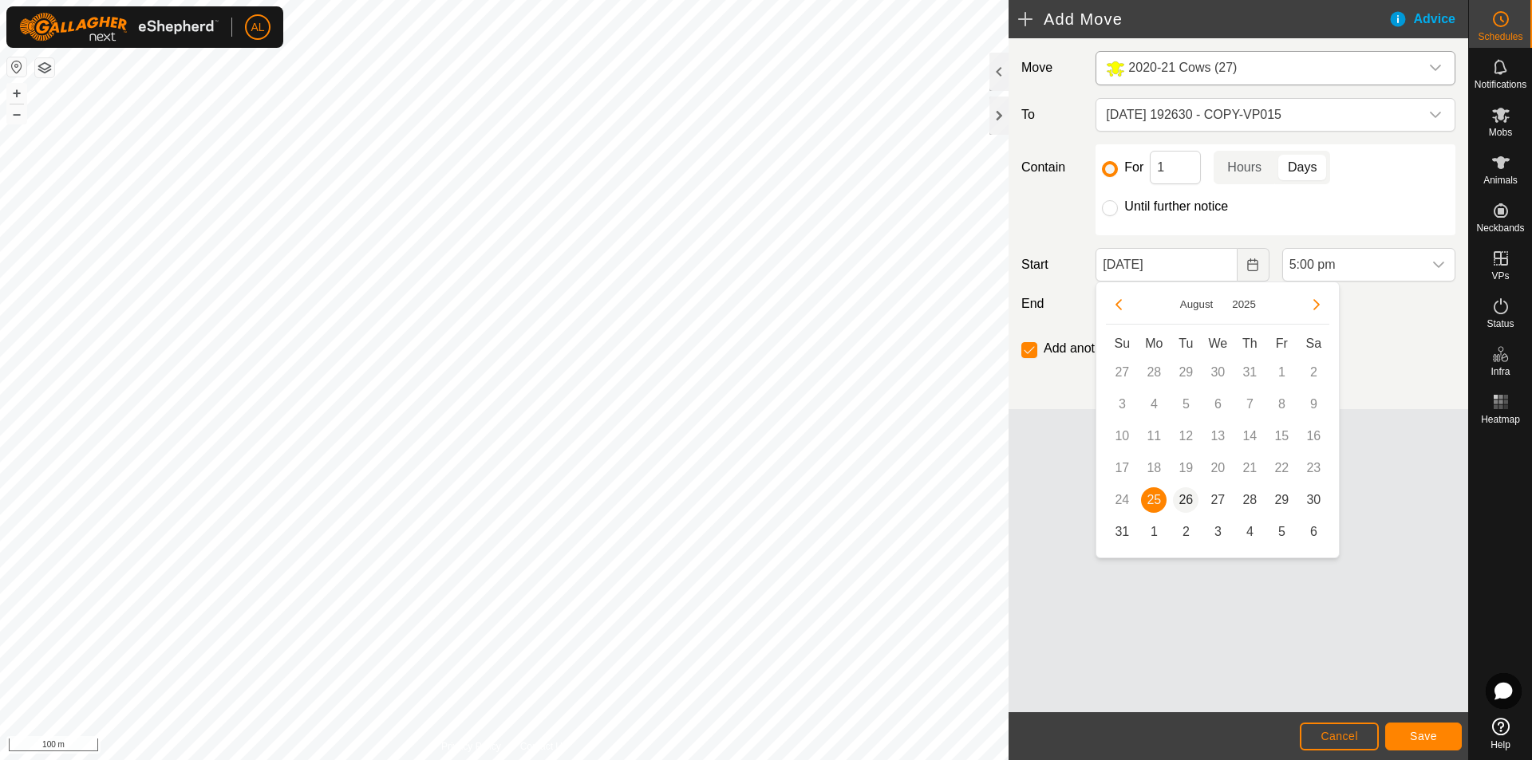
click at [1190, 499] on span "26" at bounding box center [1186, 500] width 26 height 26
type input "[DATE]"
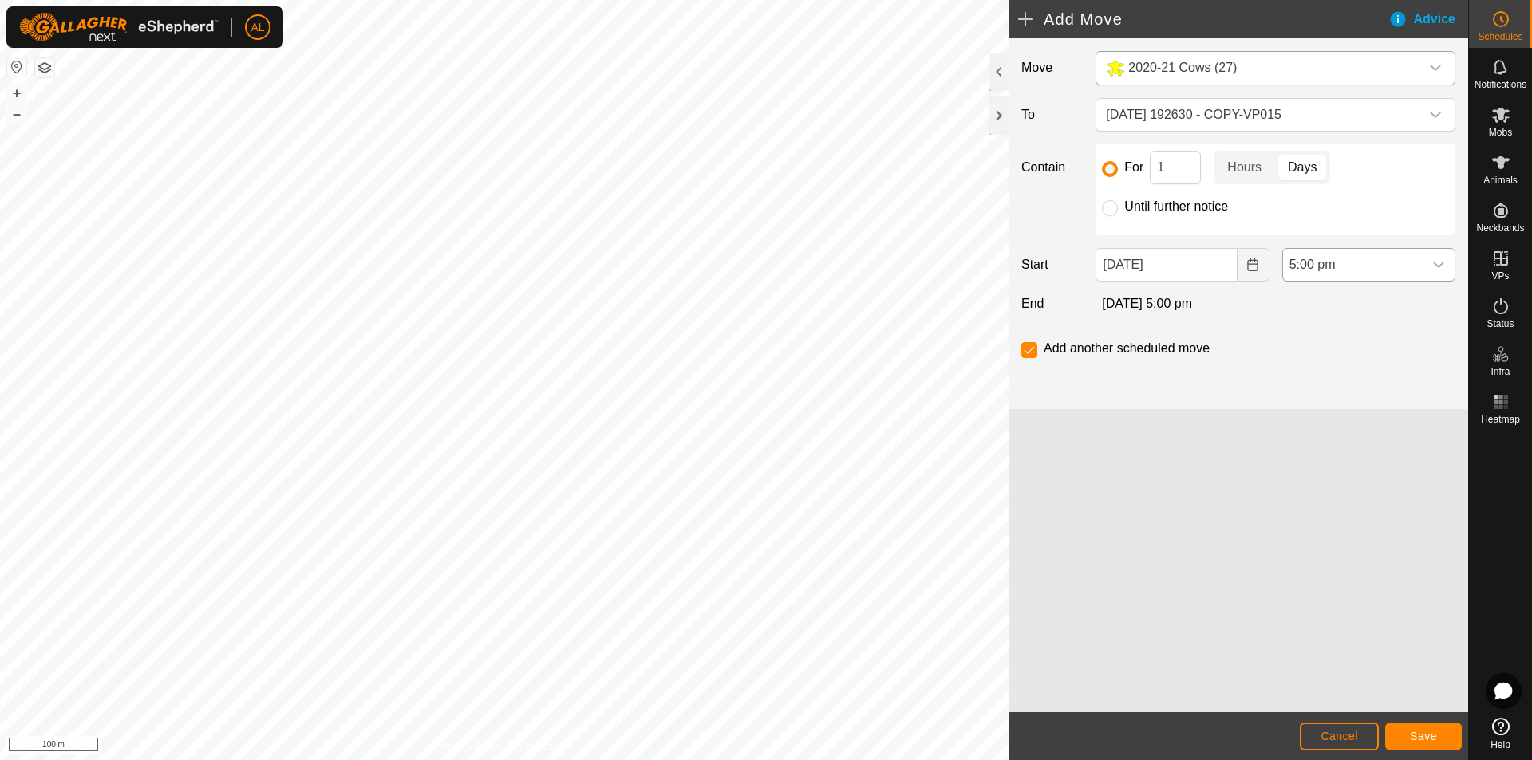
click at [1288, 258] on span "5:00 pm" at bounding box center [1353, 265] width 140 height 32
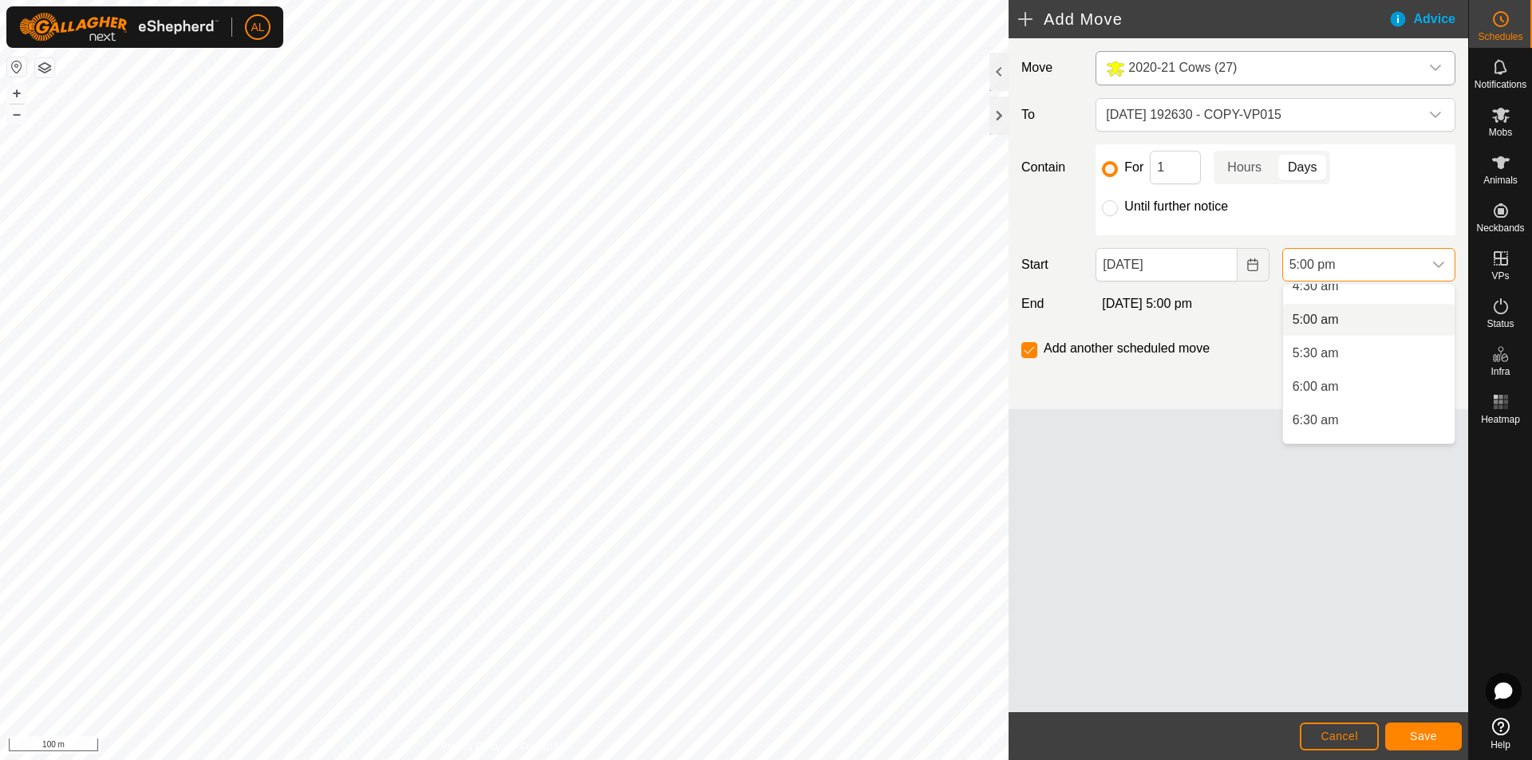
scroll to position [287, 0]
click at [1325, 412] on li "6:00 am" at bounding box center [1369, 415] width 172 height 32
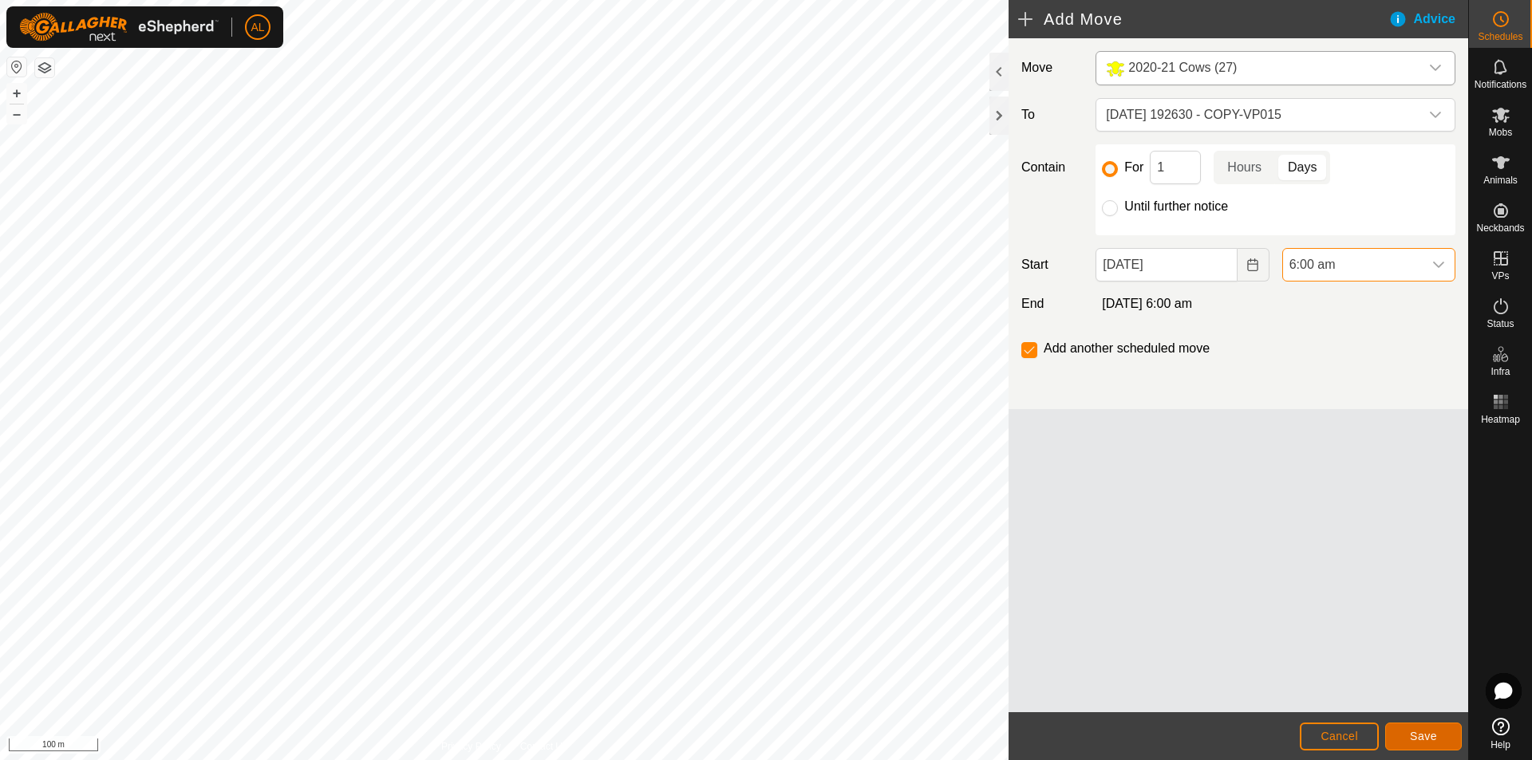
click at [1414, 731] on span "Save" at bounding box center [1423, 736] width 27 height 13
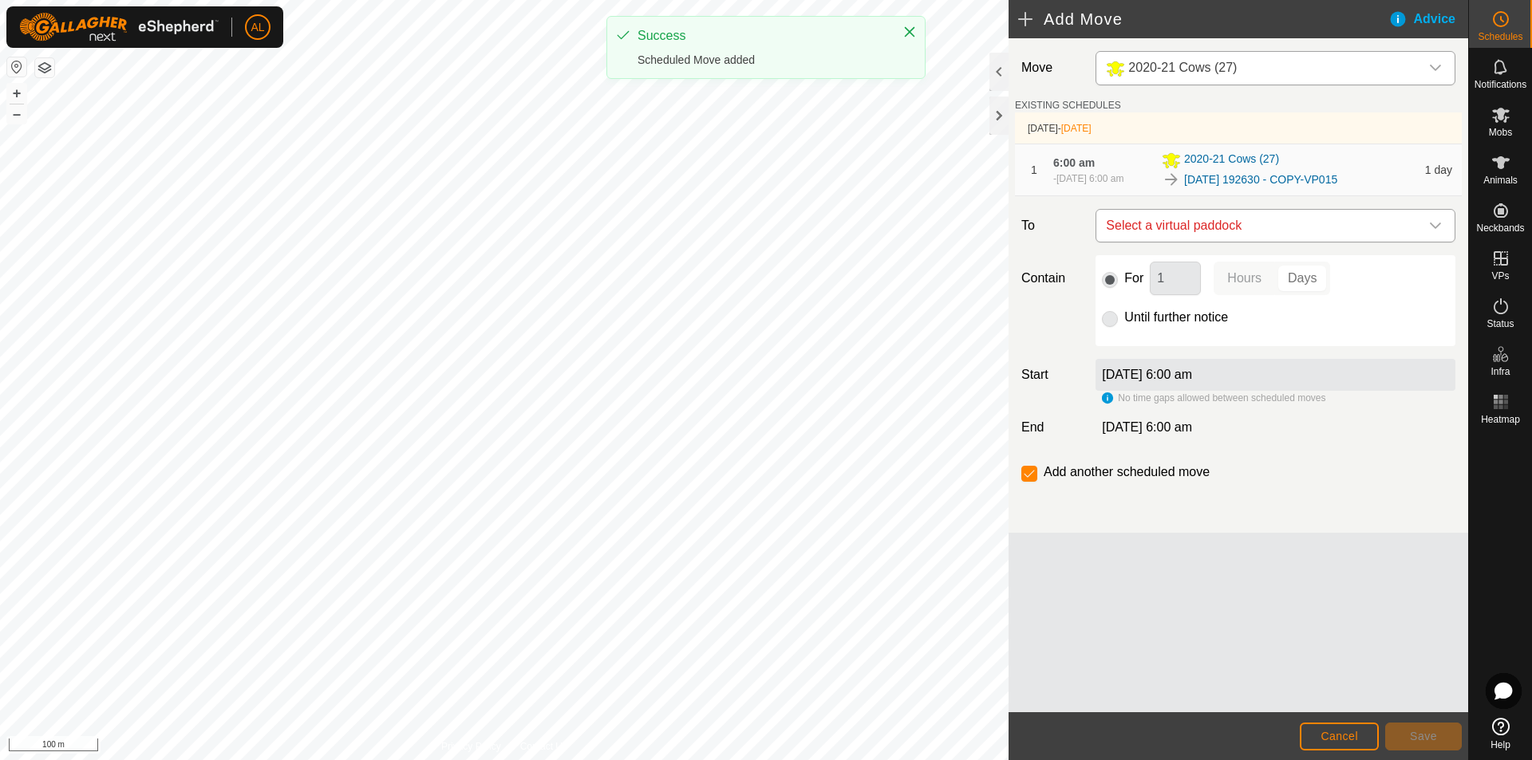
click at [1234, 223] on span "Select a virtual paddock" at bounding box center [1259, 226] width 320 height 32
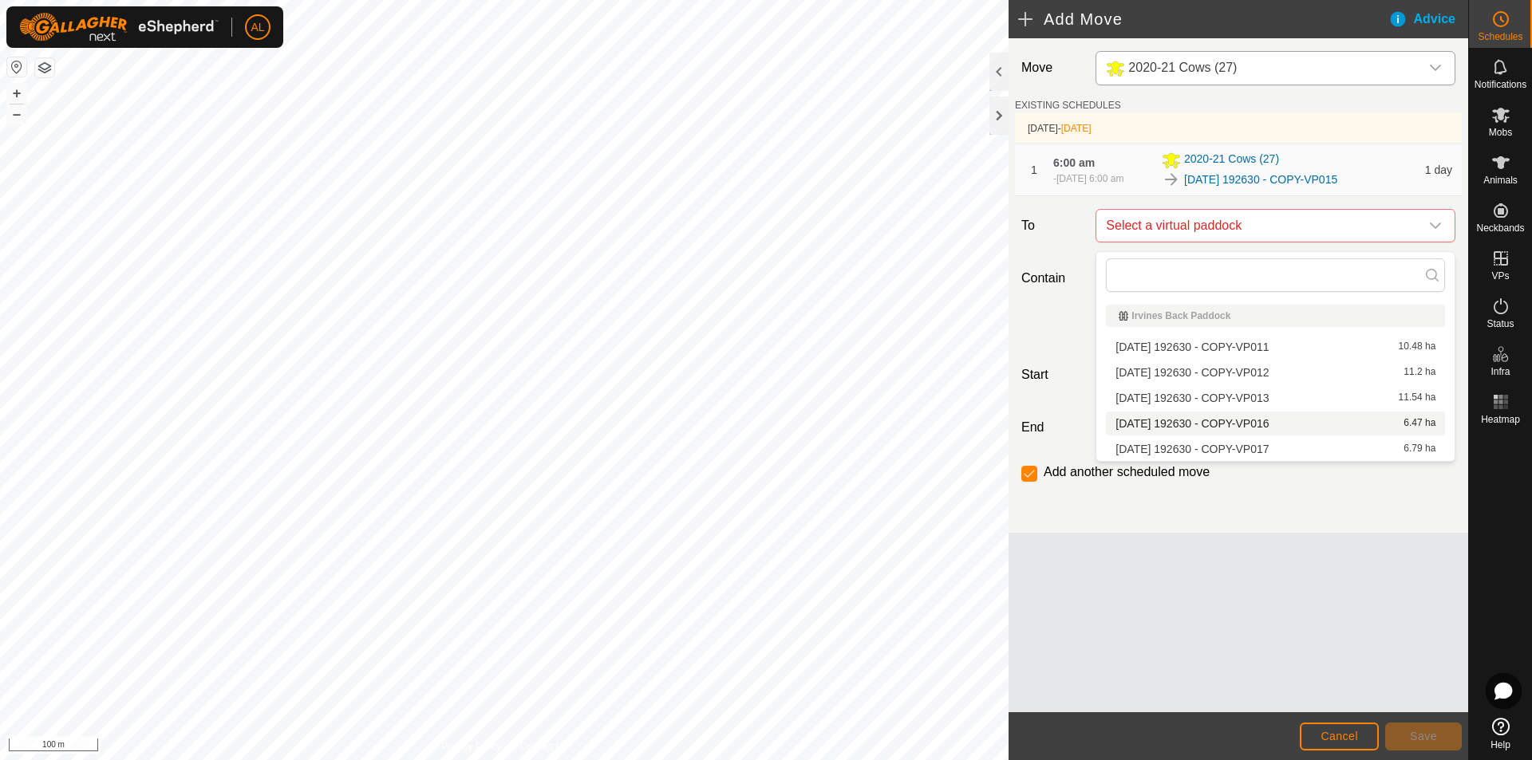
click at [1322, 428] on li "[DATE] 192630 - COPY-VP016 6.47 ha" at bounding box center [1275, 424] width 339 height 24
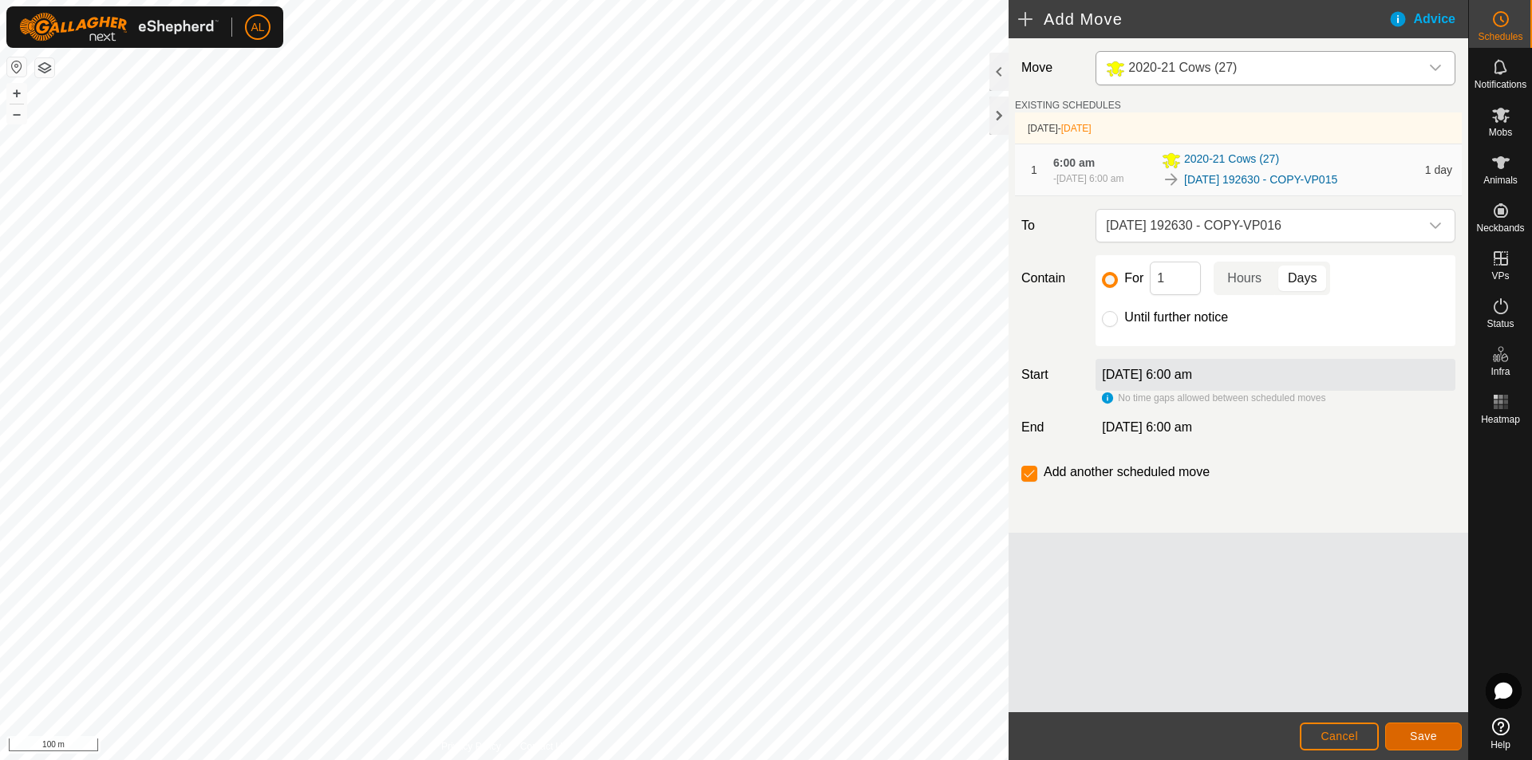
click at [1411, 728] on button "Save" at bounding box center [1423, 737] width 77 height 28
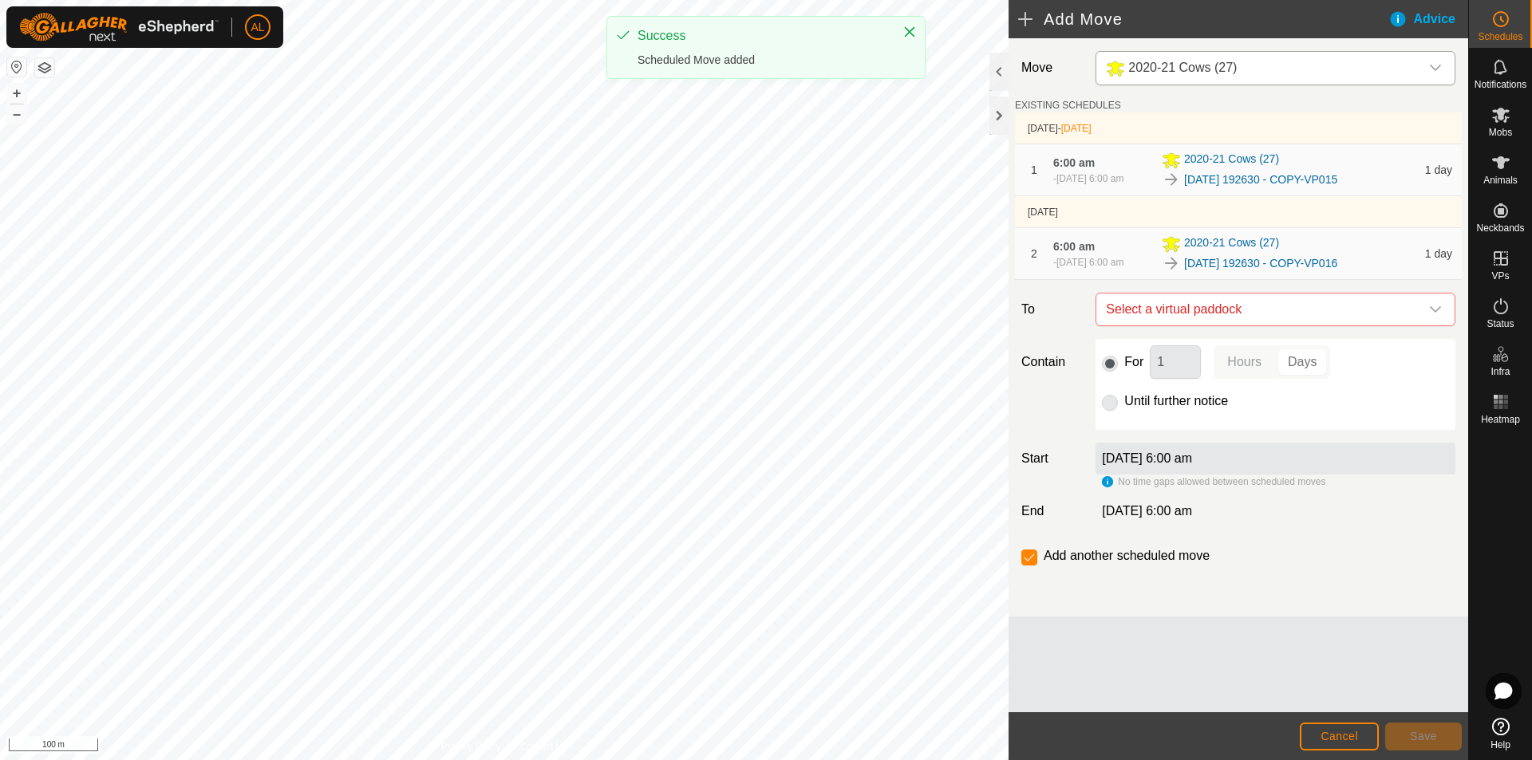
click at [1107, 411] on p-radiobutton at bounding box center [1110, 401] width 16 height 19
click at [1244, 325] on span "Select a virtual paddock" at bounding box center [1259, 310] width 320 height 32
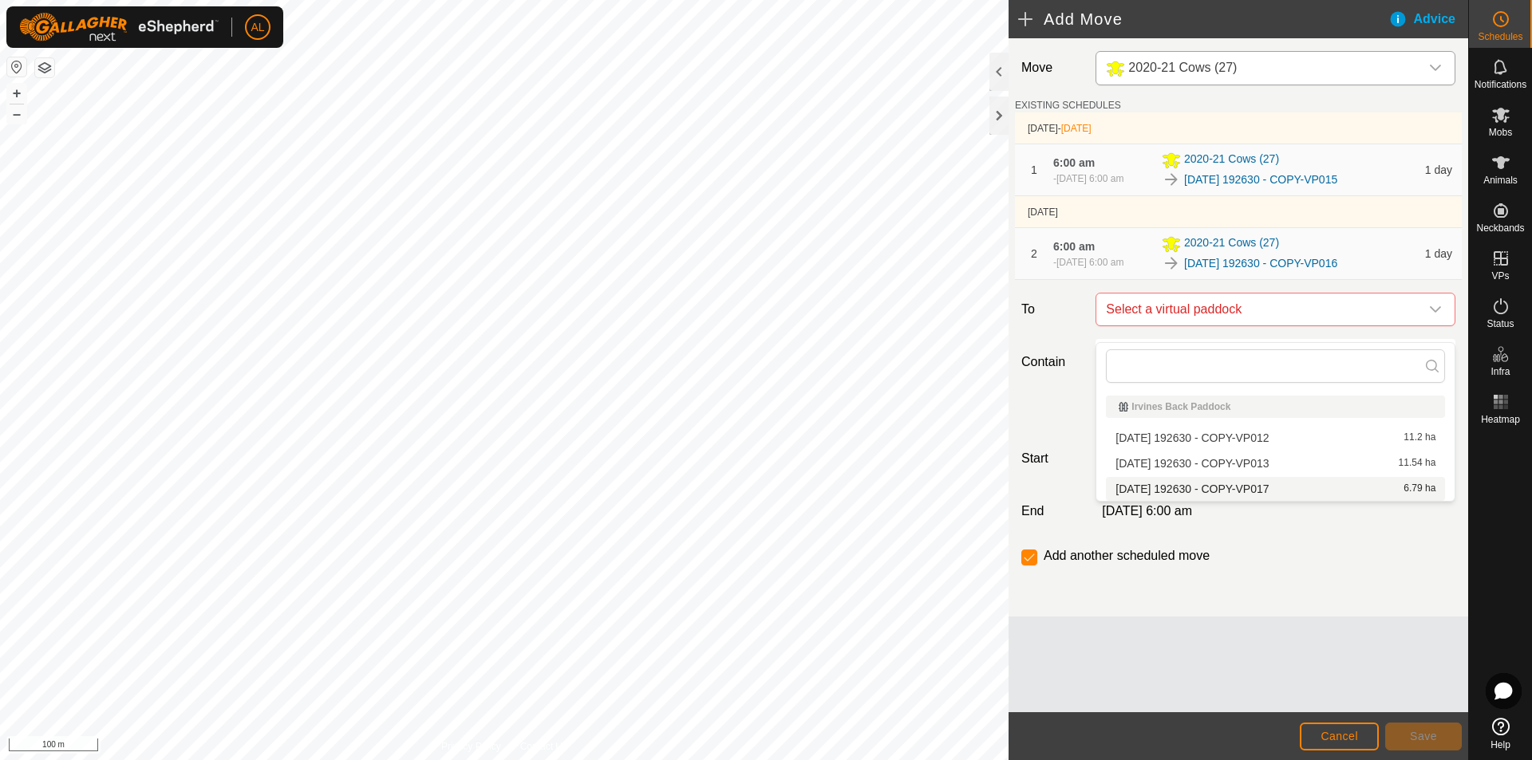
click at [1240, 488] on li "[DATE] 192630 - COPY-VP017 6.79 ha" at bounding box center [1275, 489] width 339 height 24
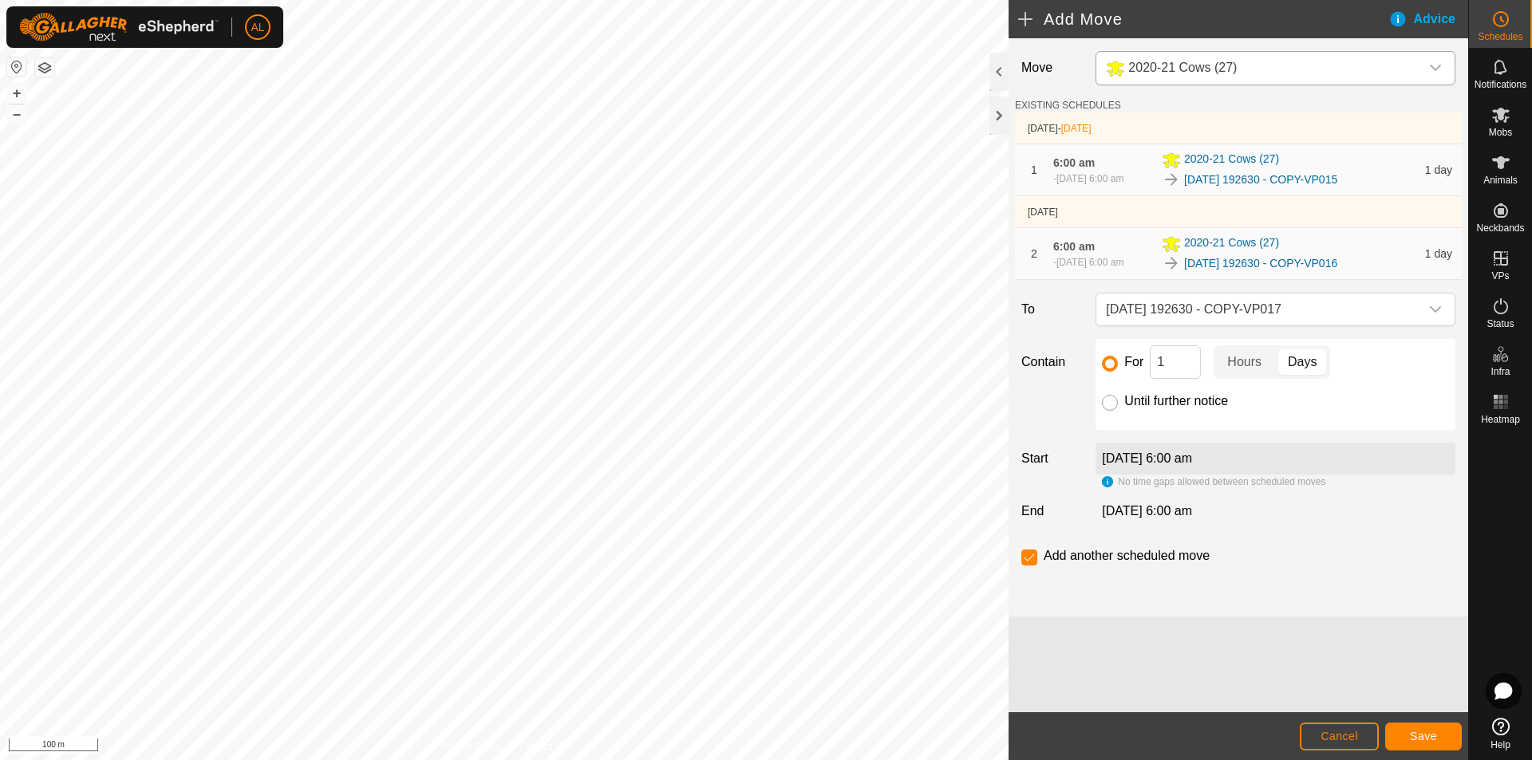
click at [1110, 411] on input "Until further notice" at bounding box center [1110, 403] width 16 height 16
radio input "true"
checkbox input "false"
click at [1425, 743] on button "Save" at bounding box center [1423, 737] width 77 height 28
